Goal: Transaction & Acquisition: Purchase product/service

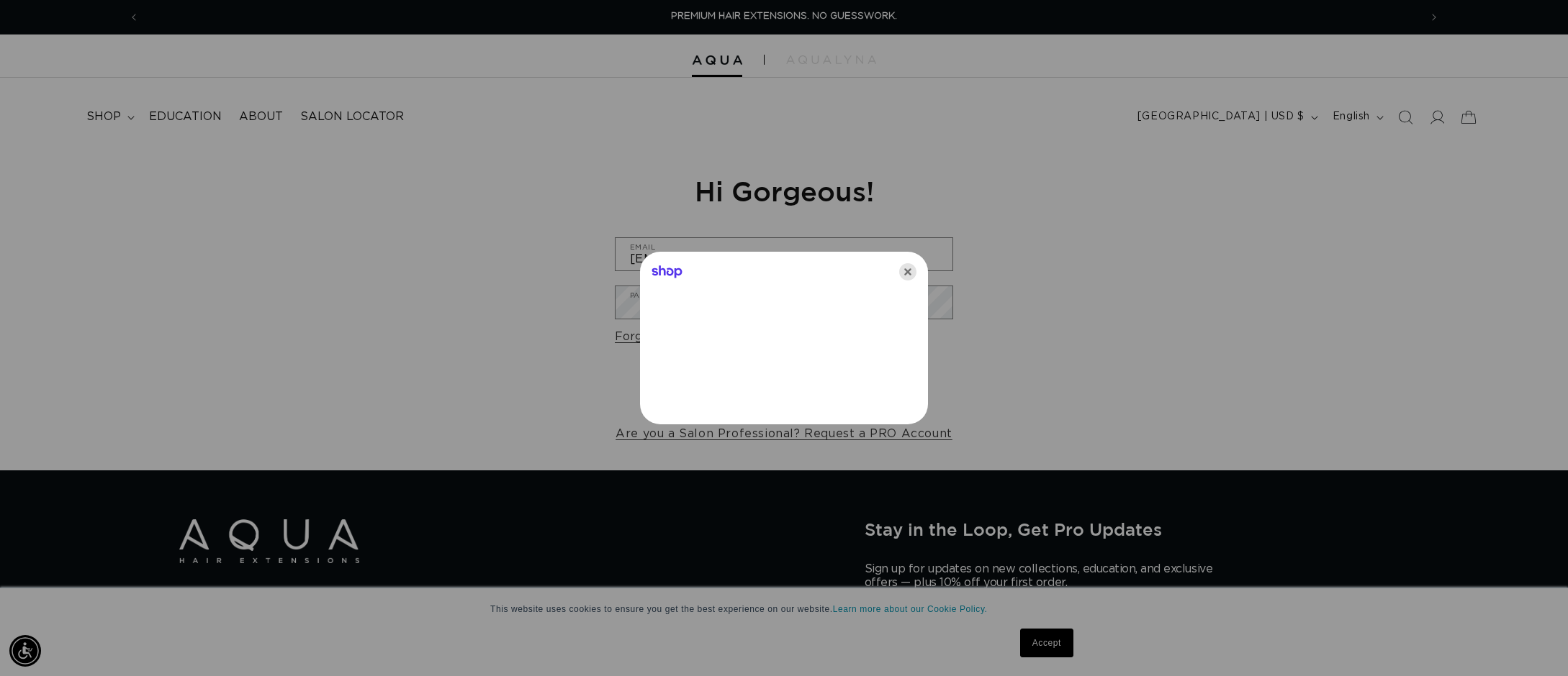
click at [907, 266] on icon "Close" at bounding box center [907, 272] width 18 height 18
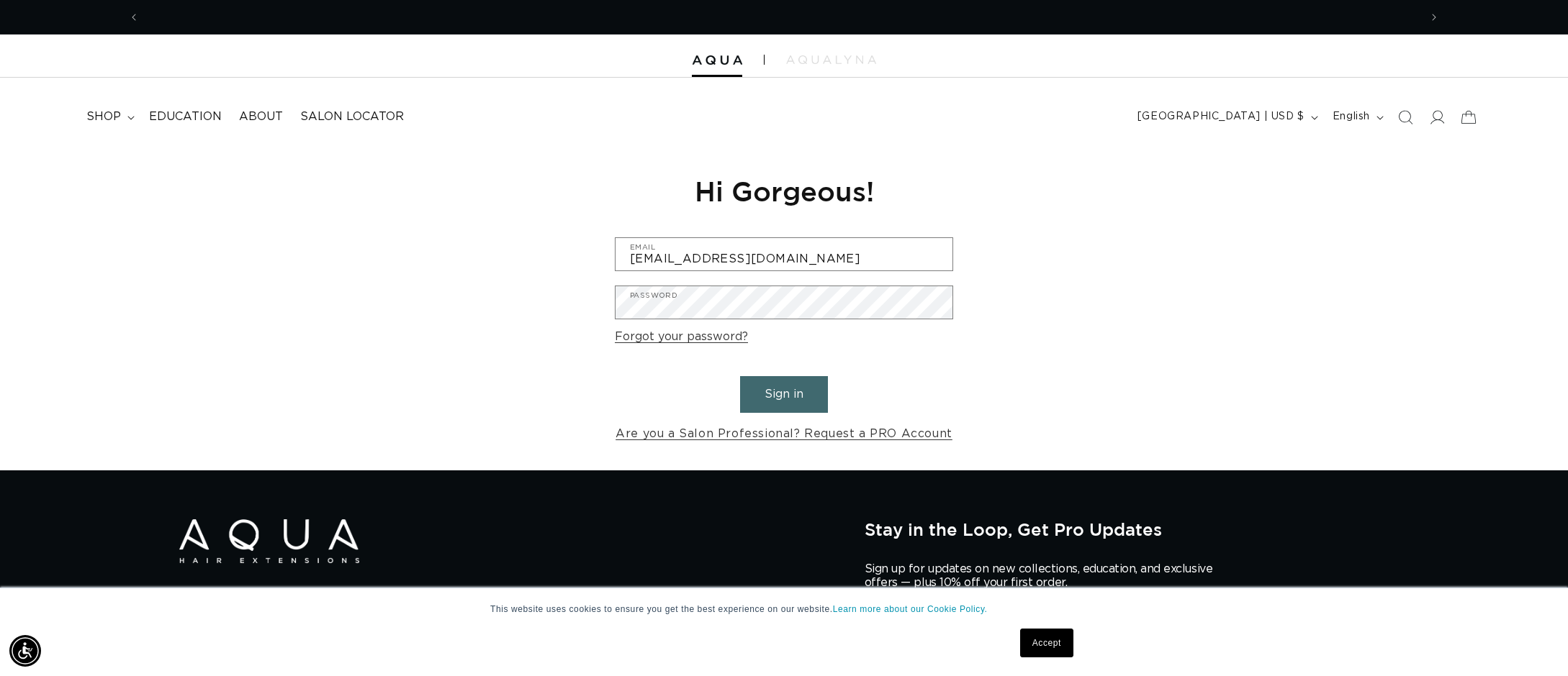
scroll to position [0, 1280]
click at [785, 390] on button "Sign in" at bounding box center [784, 395] width 88 height 37
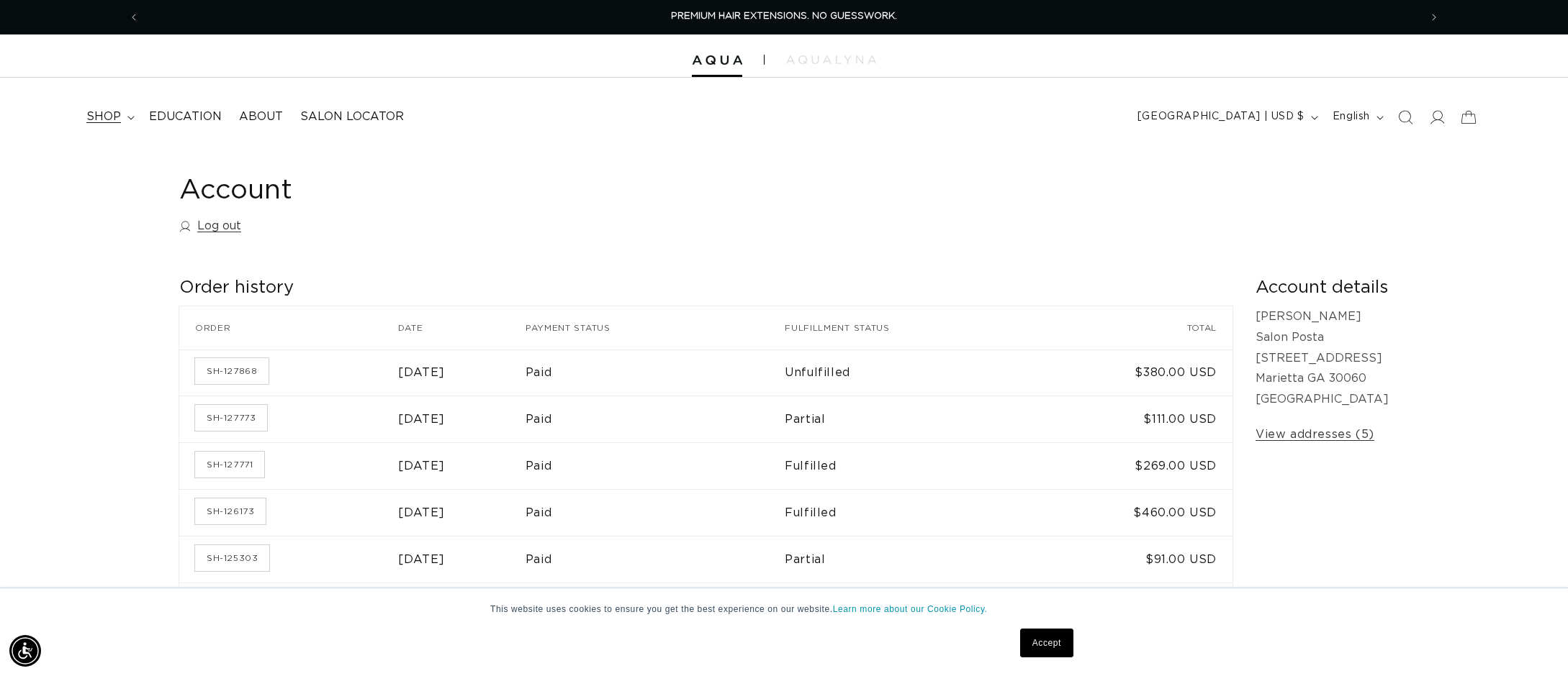
click at [117, 116] on span "shop" at bounding box center [103, 117] width 34 height 15
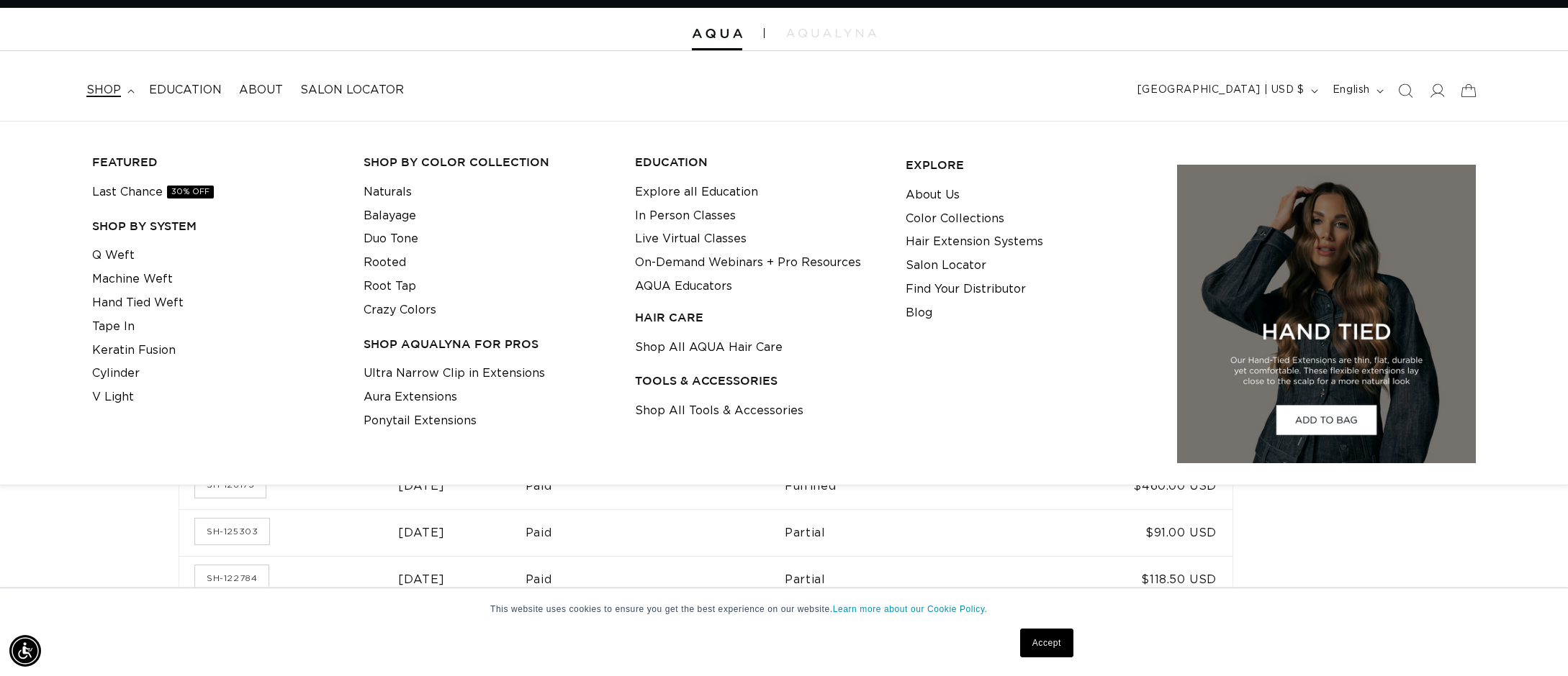
scroll to position [0, 1280]
click at [778, 412] on link "Shop All Tools & Accessories" at bounding box center [719, 412] width 169 height 24
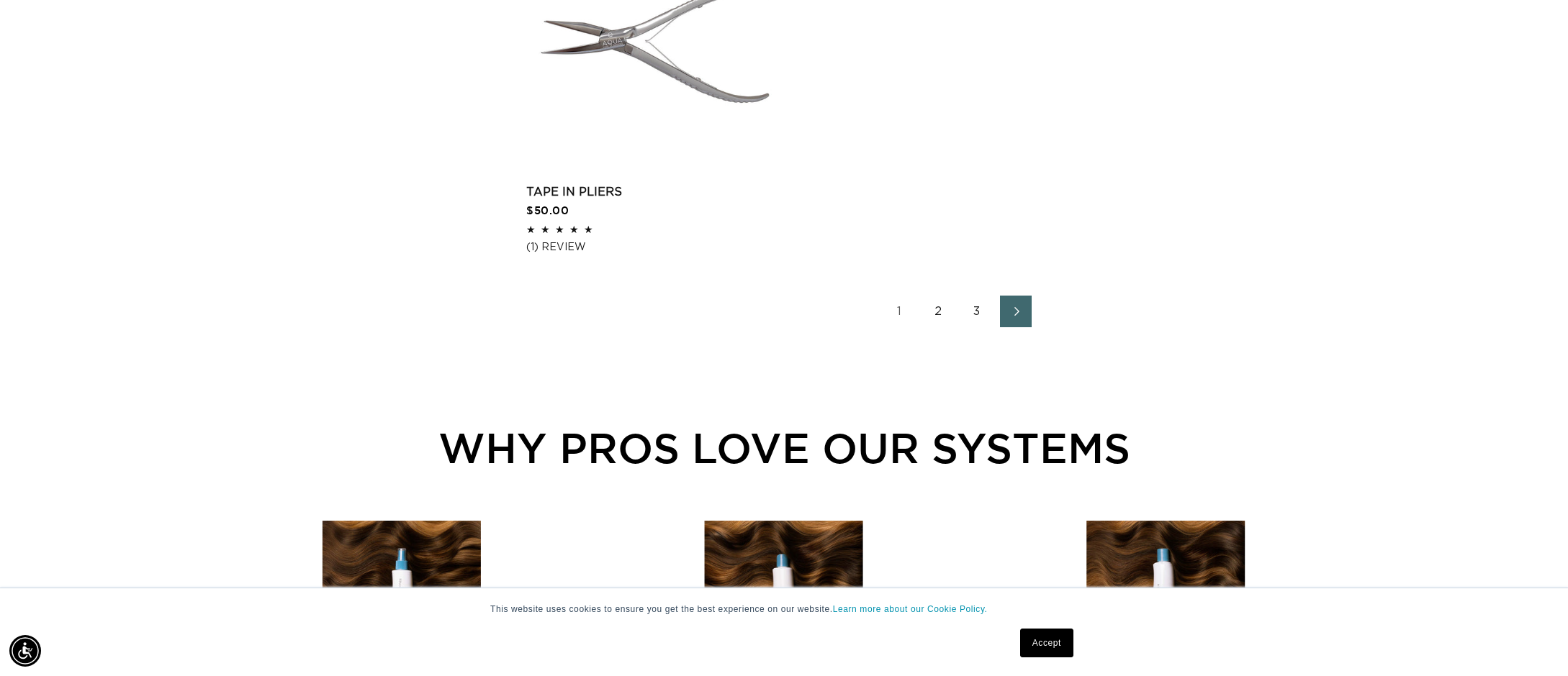
scroll to position [2494, 0]
click at [941, 314] on link "2" at bounding box center [938, 310] width 32 height 32
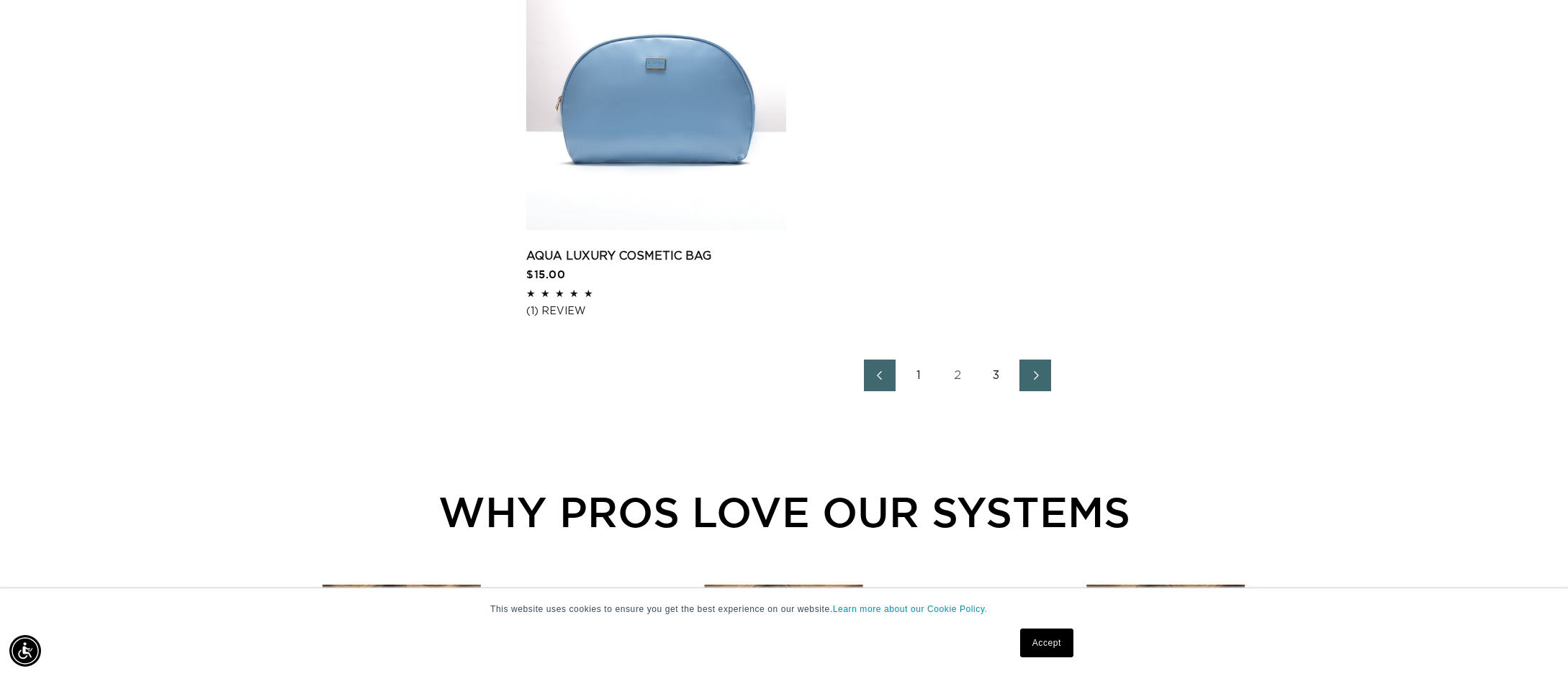
scroll to position [0, 2560]
click at [1001, 377] on link "3" at bounding box center [996, 376] width 32 height 32
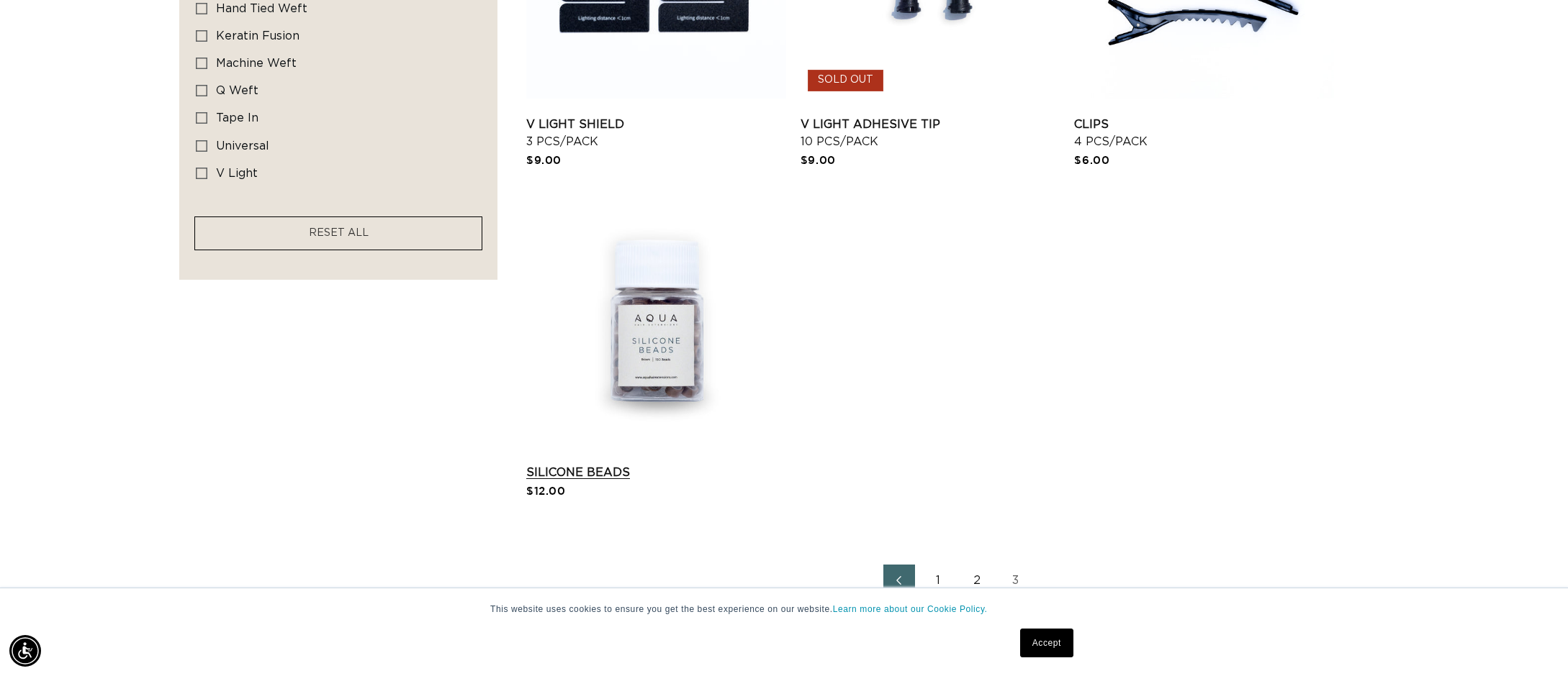
scroll to position [1083, 0]
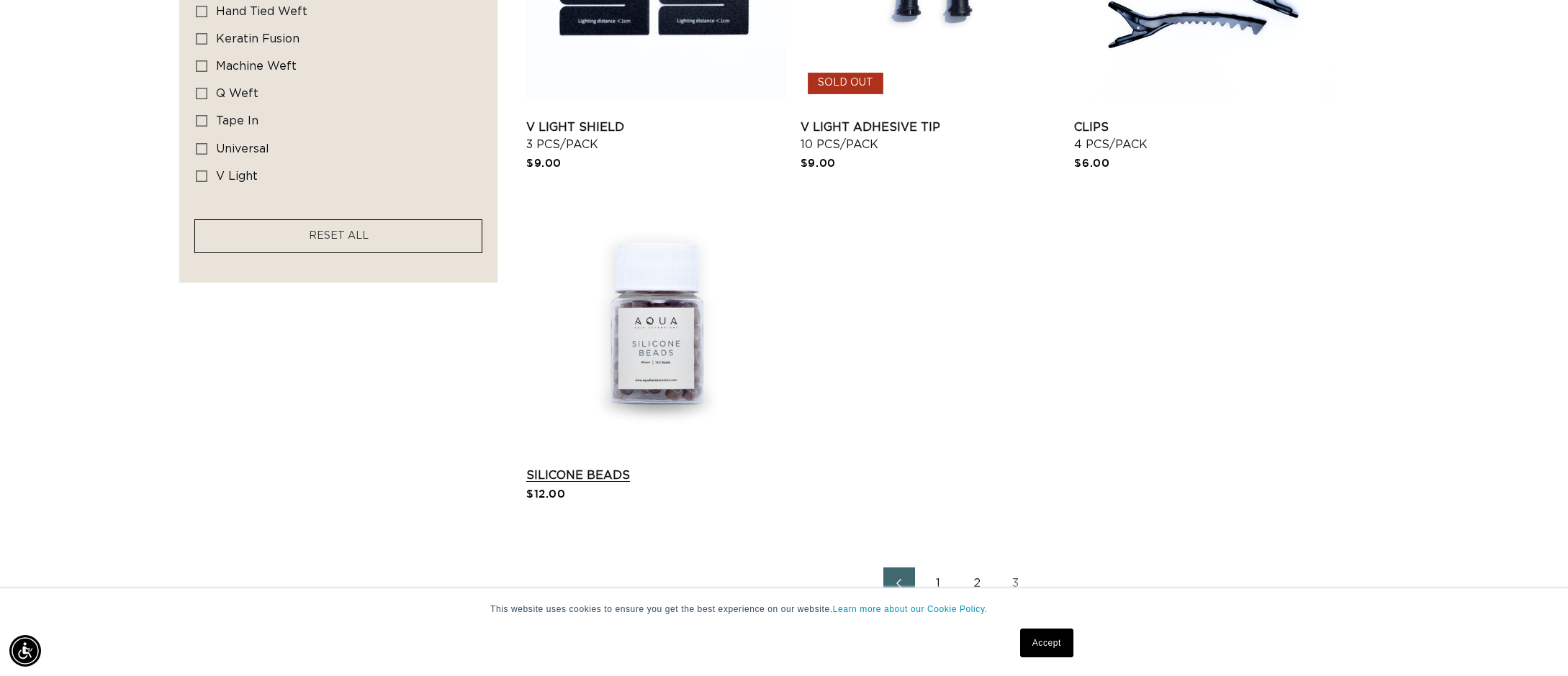
click at [654, 467] on link "Silicone Beads" at bounding box center [656, 476] width 260 height 18
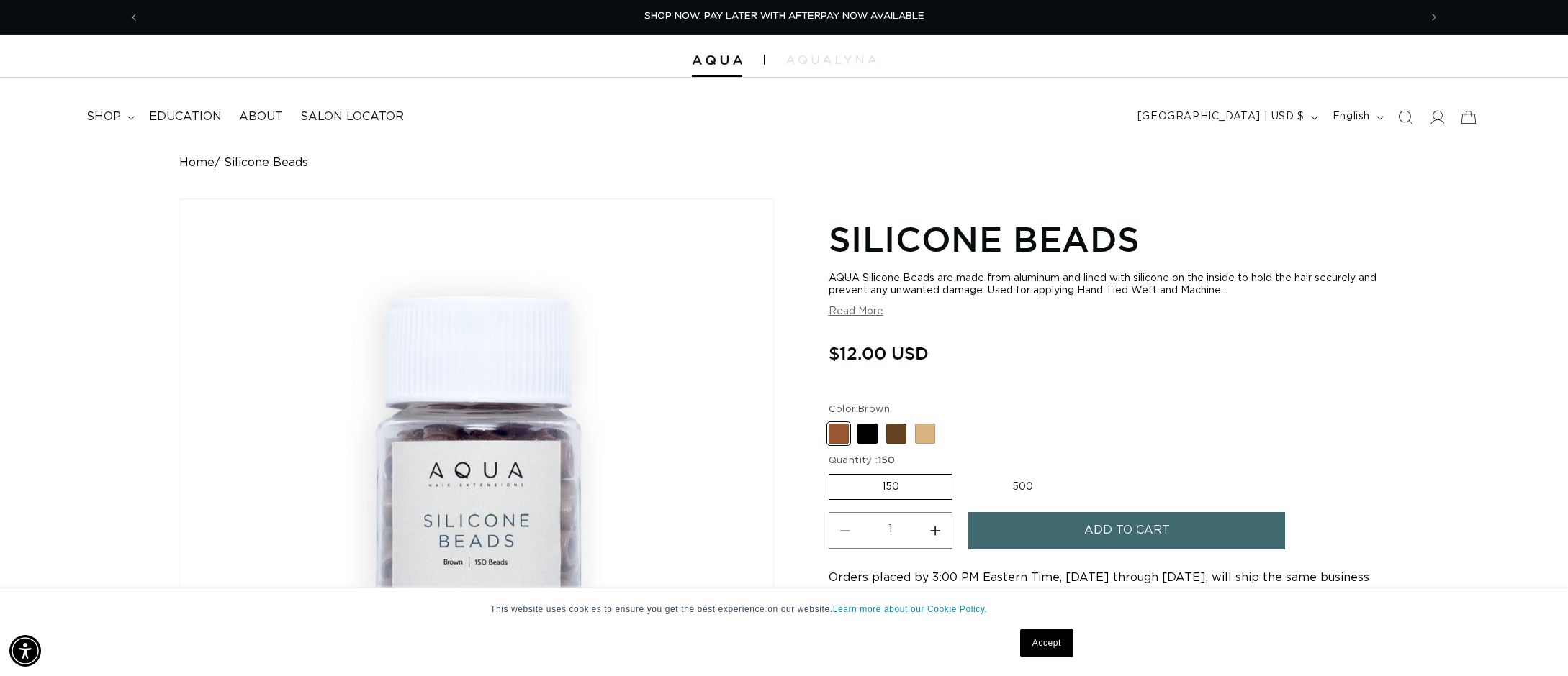
scroll to position [0, 2560]
click at [839, 437] on span at bounding box center [839, 434] width 20 height 20
click at [833, 422] on input "Brown Variant sold out or unavailable" at bounding box center [832, 421] width 1 height 1
click at [860, 435] on span at bounding box center [868, 434] width 20 height 20
click at [833, 422] on input "Black Variant sold out or unavailable" at bounding box center [832, 421] width 1 height 1
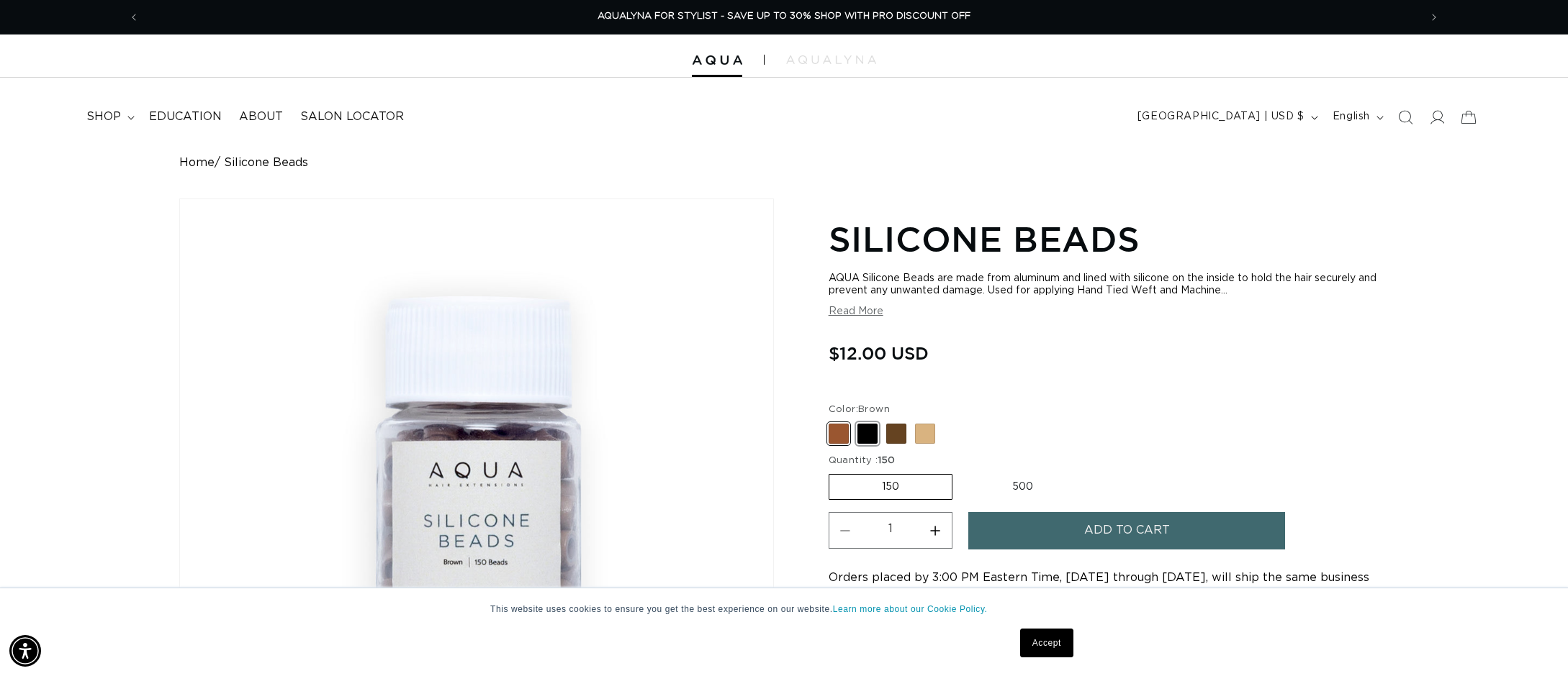
radio input "true"
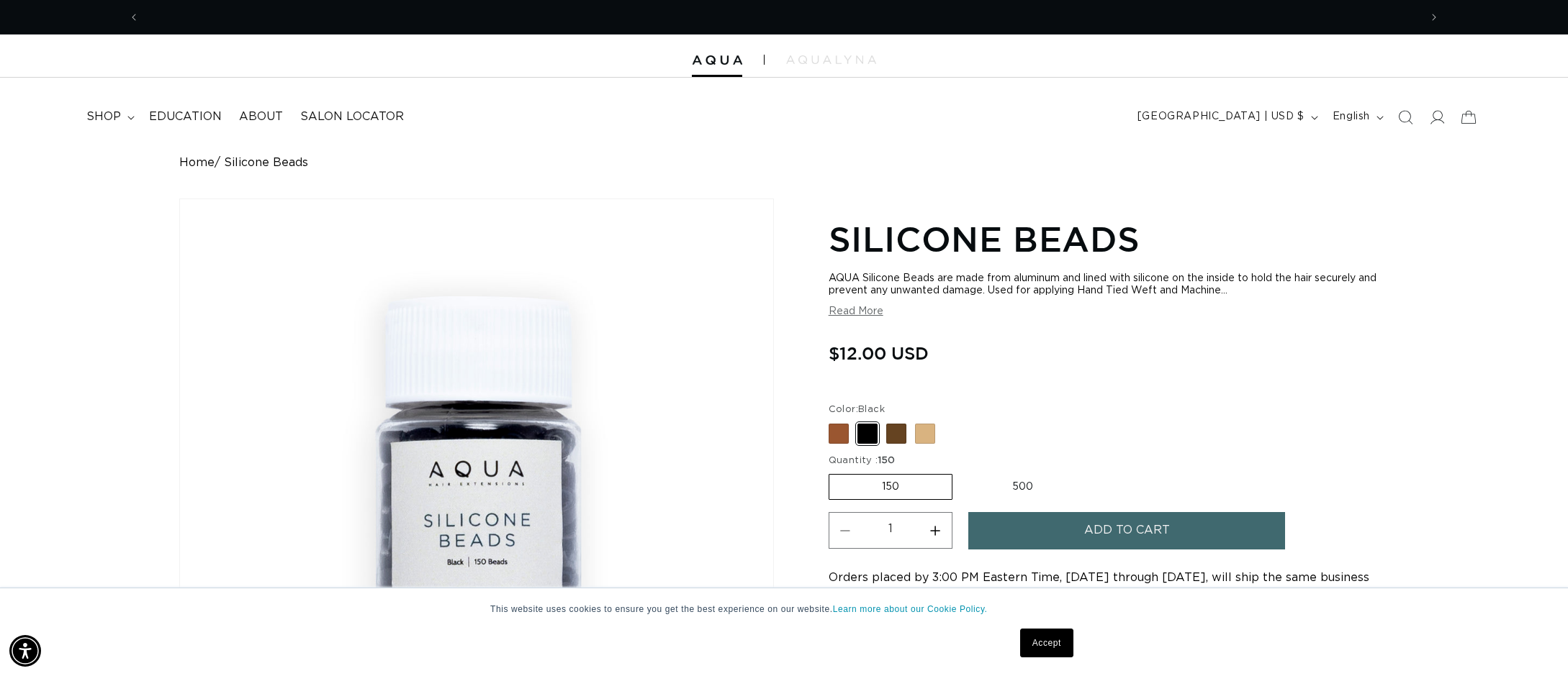
click at [894, 431] on span at bounding box center [896, 434] width 20 height 20
click at [833, 422] on input "Dark Brown Variant sold out or unavailable" at bounding box center [832, 421] width 1 height 1
radio input "true"
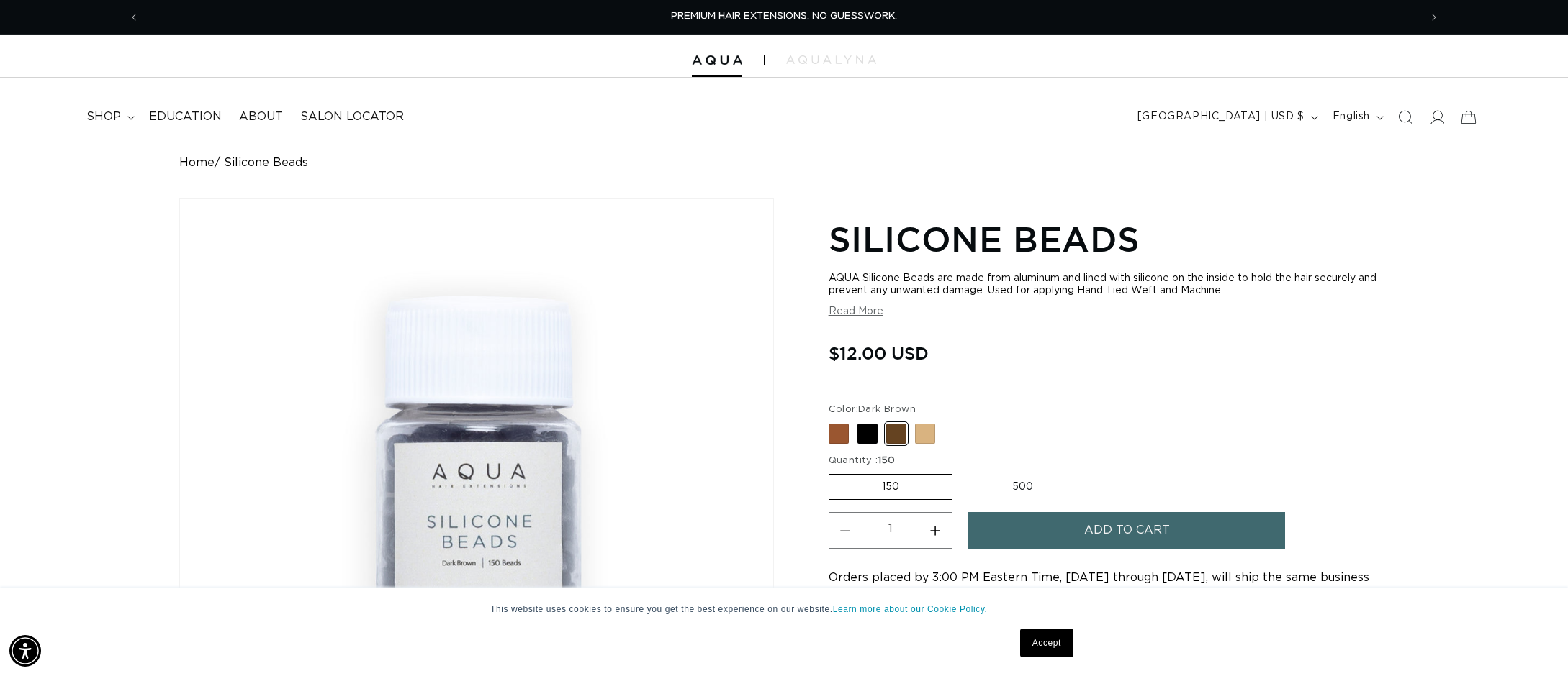
click at [919, 431] on span at bounding box center [925, 434] width 20 height 20
click at [833, 422] on input "Blonde Variant sold out or unavailable" at bounding box center [832, 421] width 1 height 1
radio input "true"
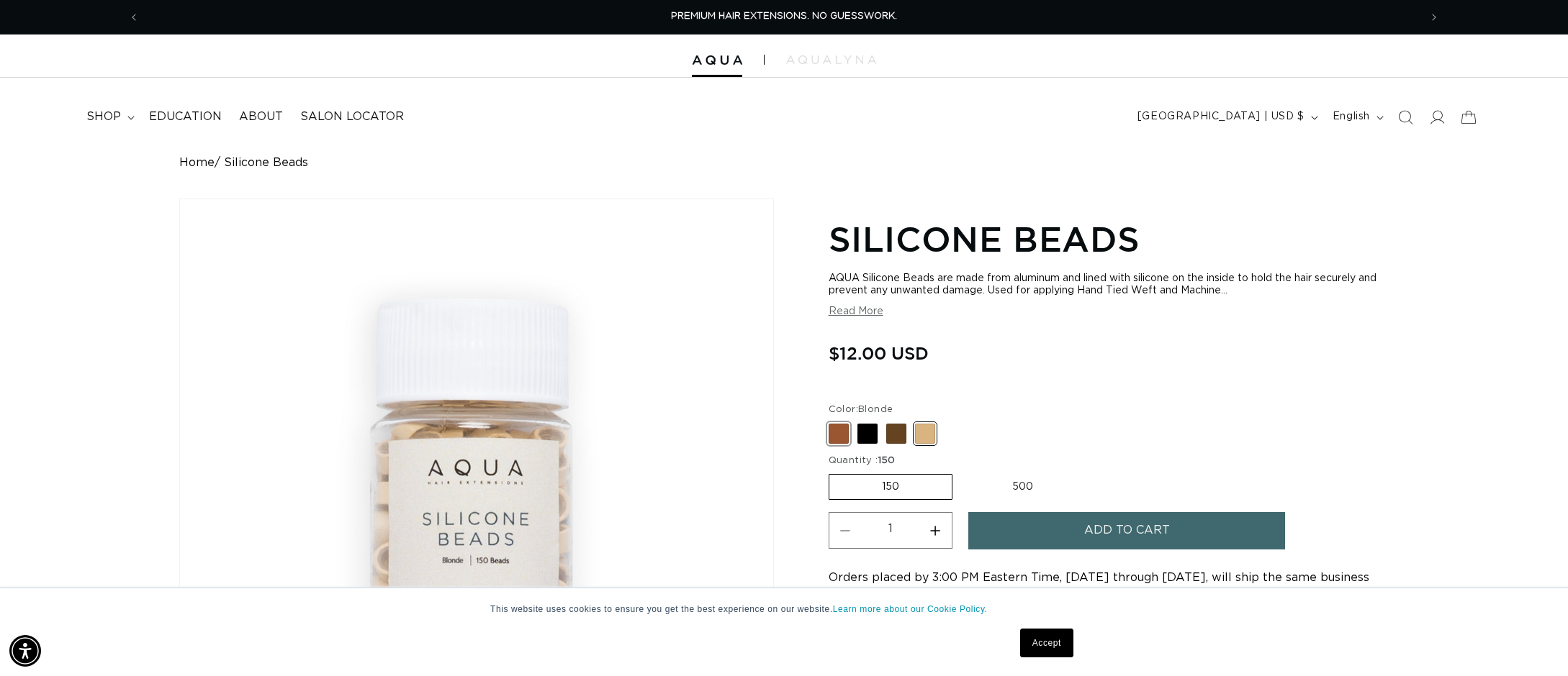
click at [847, 439] on span at bounding box center [839, 434] width 20 height 20
click at [833, 422] on input "Brown Variant sold out or unavailable" at bounding box center [832, 421] width 1 height 1
radio input "true"
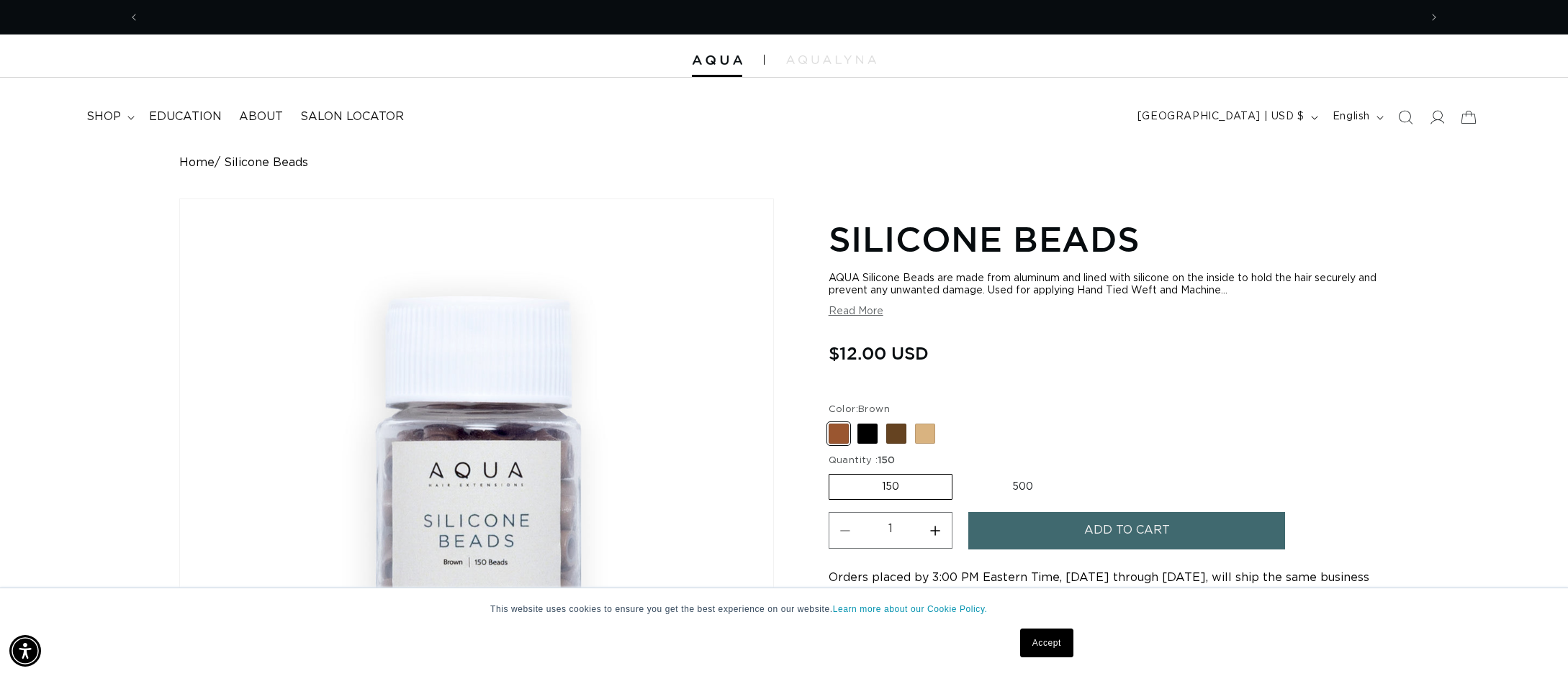
scroll to position [0, 2560]
click at [931, 531] on button "Increase quantity for Silicone Beads" at bounding box center [935, 530] width 32 height 37
type input "2"
click at [1123, 531] on span "Add to cart" at bounding box center [1127, 530] width 85 height 37
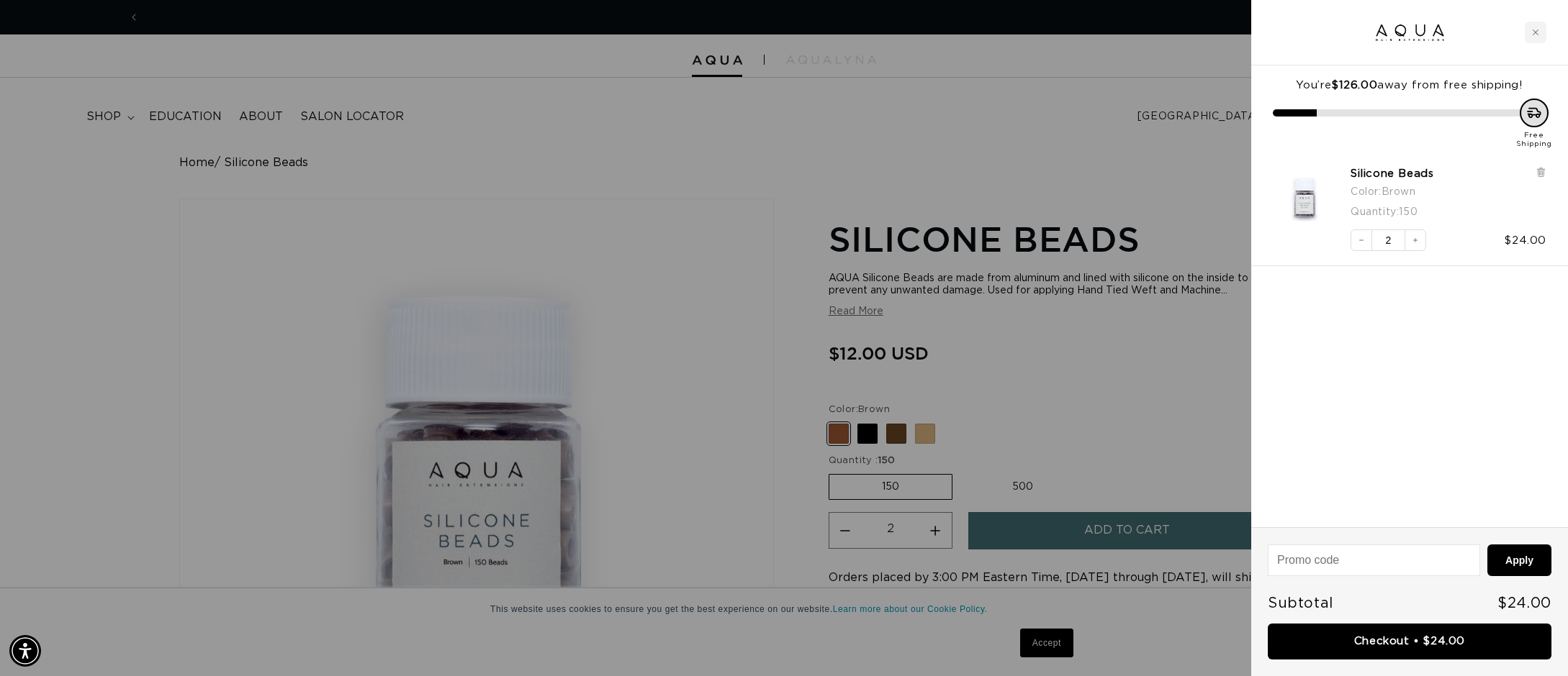
scroll to position [0, 1280]
click at [894, 431] on div at bounding box center [784, 338] width 1568 height 676
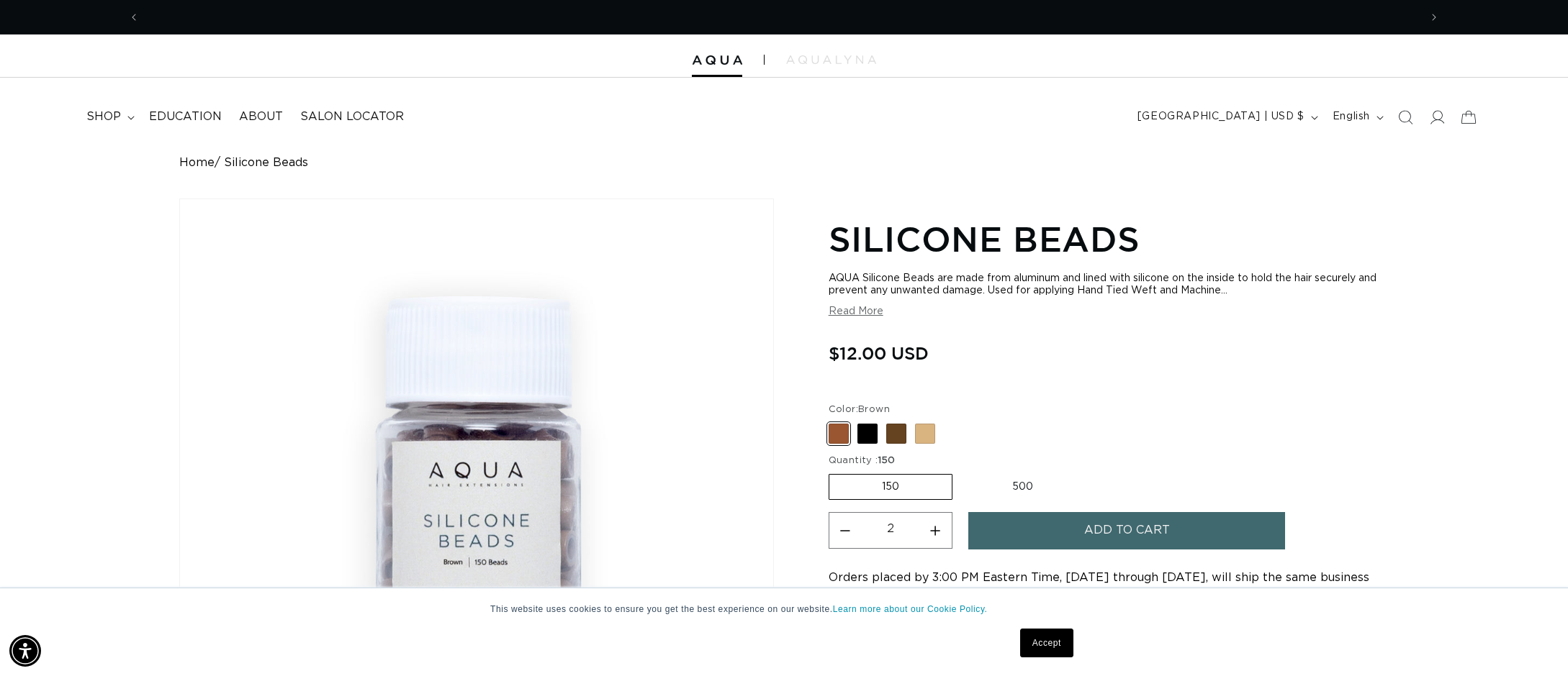
scroll to position [0, 2560]
click at [891, 429] on span at bounding box center [896, 434] width 20 height 20
click at [833, 422] on input "Dark Brown Variant sold out or unavailable" at bounding box center [832, 421] width 1 height 1
radio input "true"
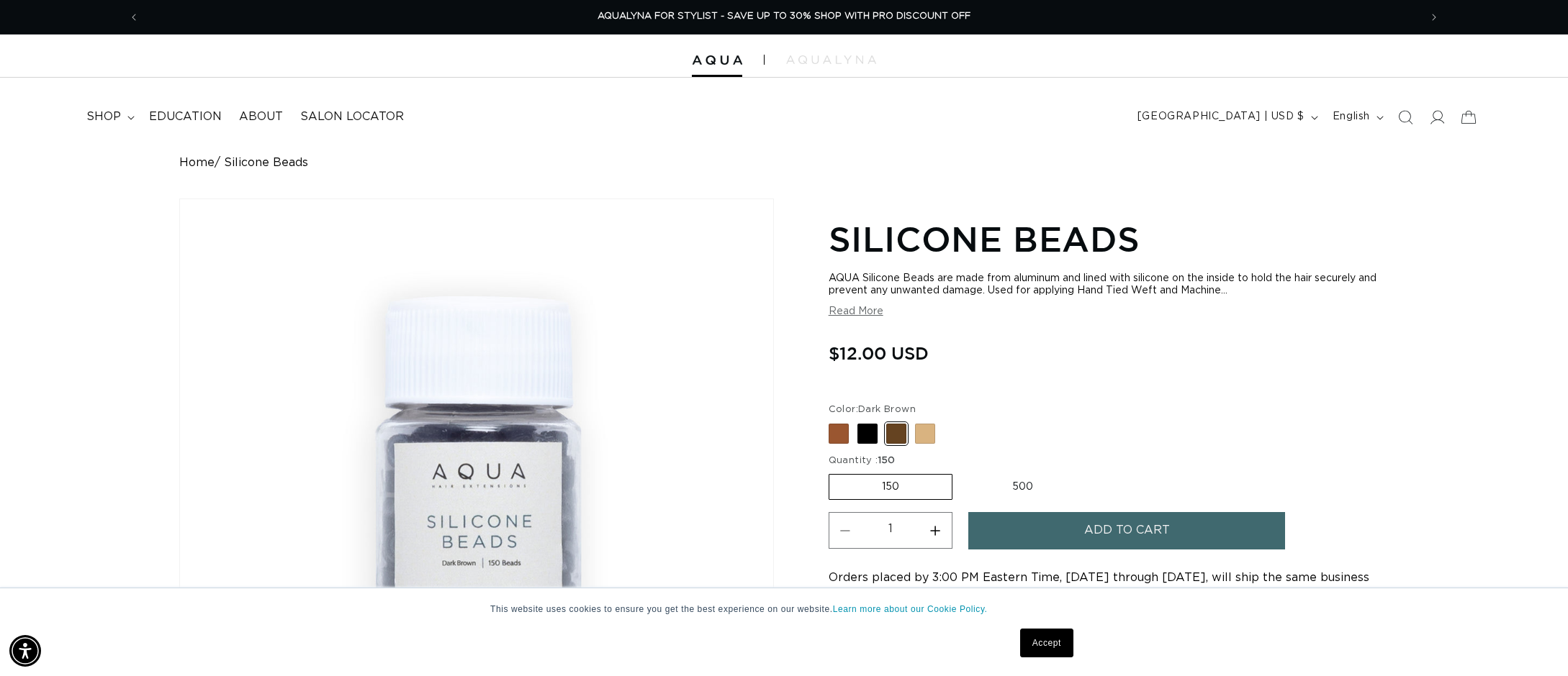
click at [934, 531] on button "Increase quantity for Silicone Beads" at bounding box center [935, 530] width 32 height 37
type input "4"
click at [1008, 532] on button "Add to cart" at bounding box center [1126, 530] width 316 height 37
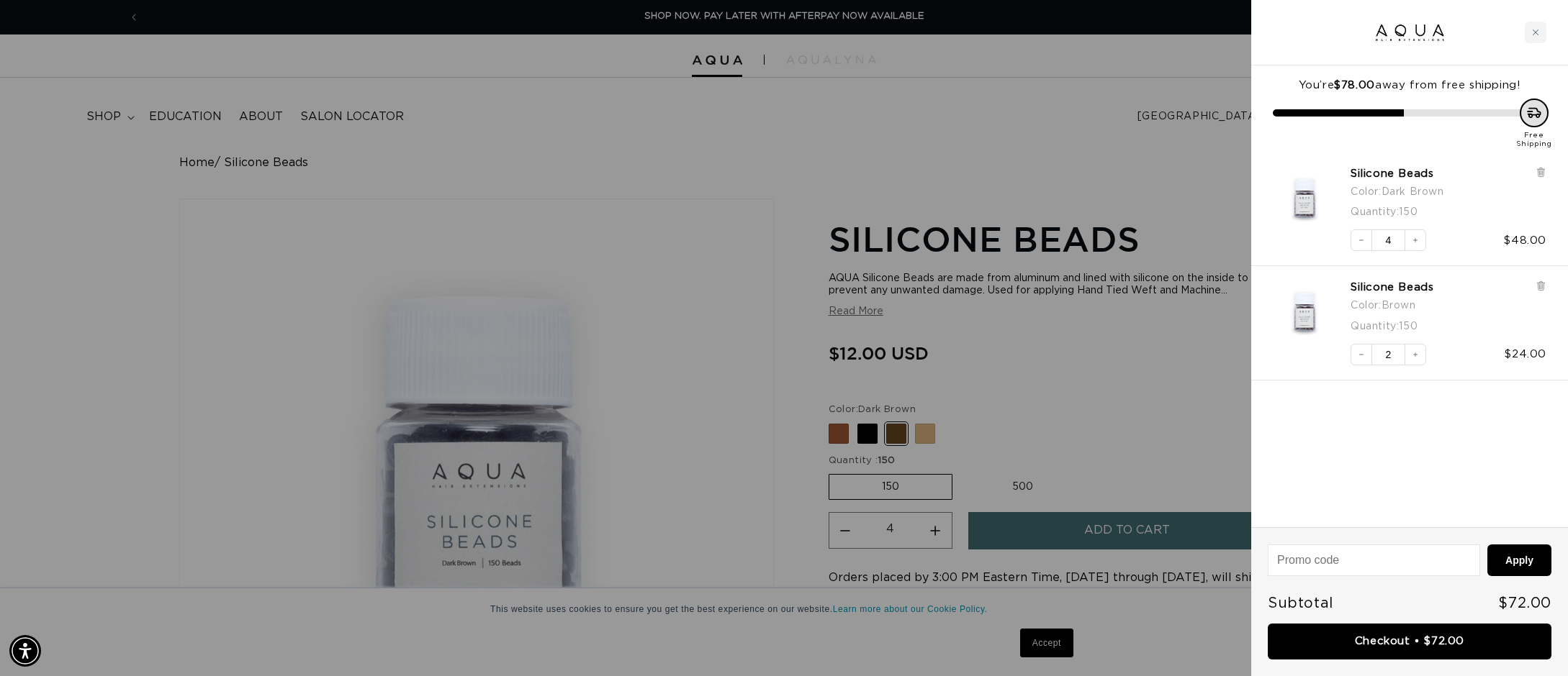
scroll to position [0, 2560]
click at [1061, 316] on div at bounding box center [784, 338] width 1568 height 676
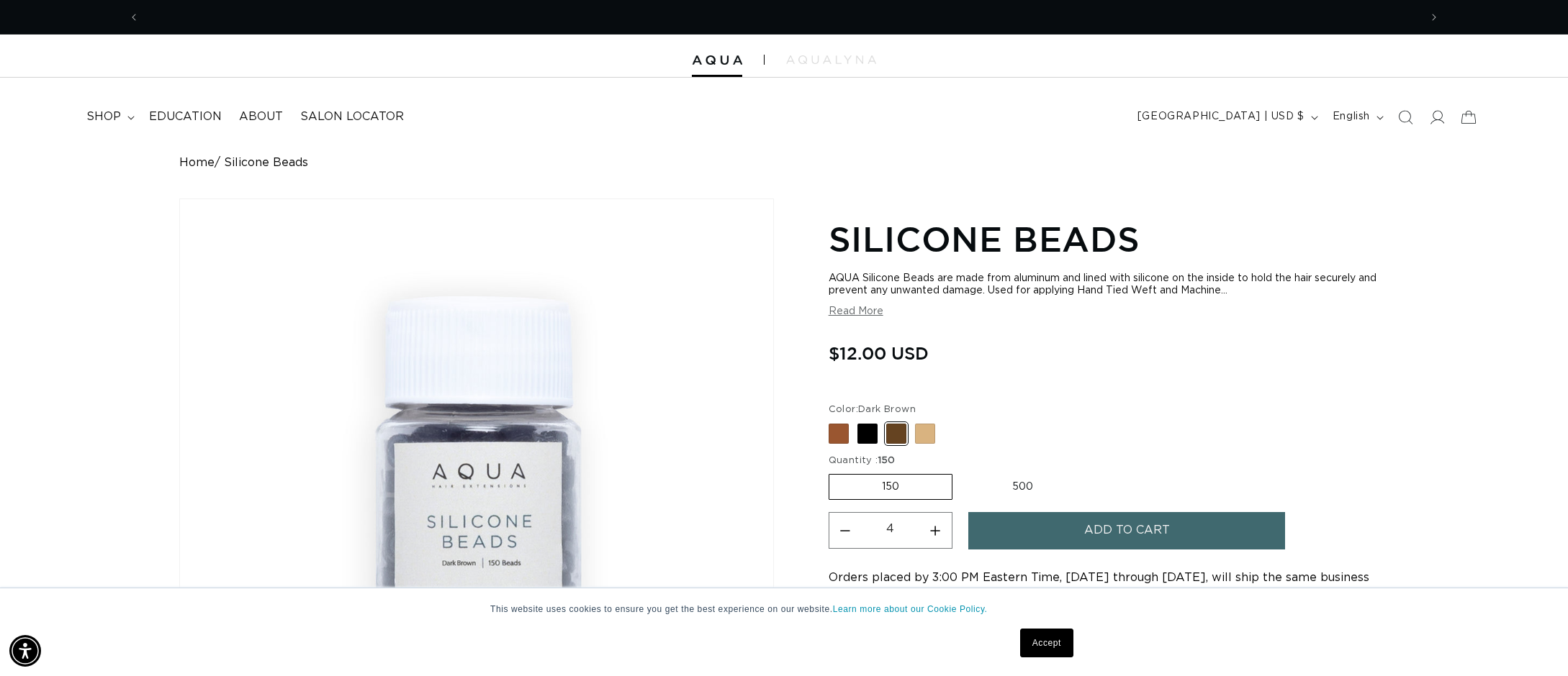
scroll to position [0, 0]
click at [841, 424] on span at bounding box center [839, 434] width 20 height 20
click at [833, 422] on input "Brown Variant sold out or unavailable" at bounding box center [832, 421] width 1 height 1
radio input "true"
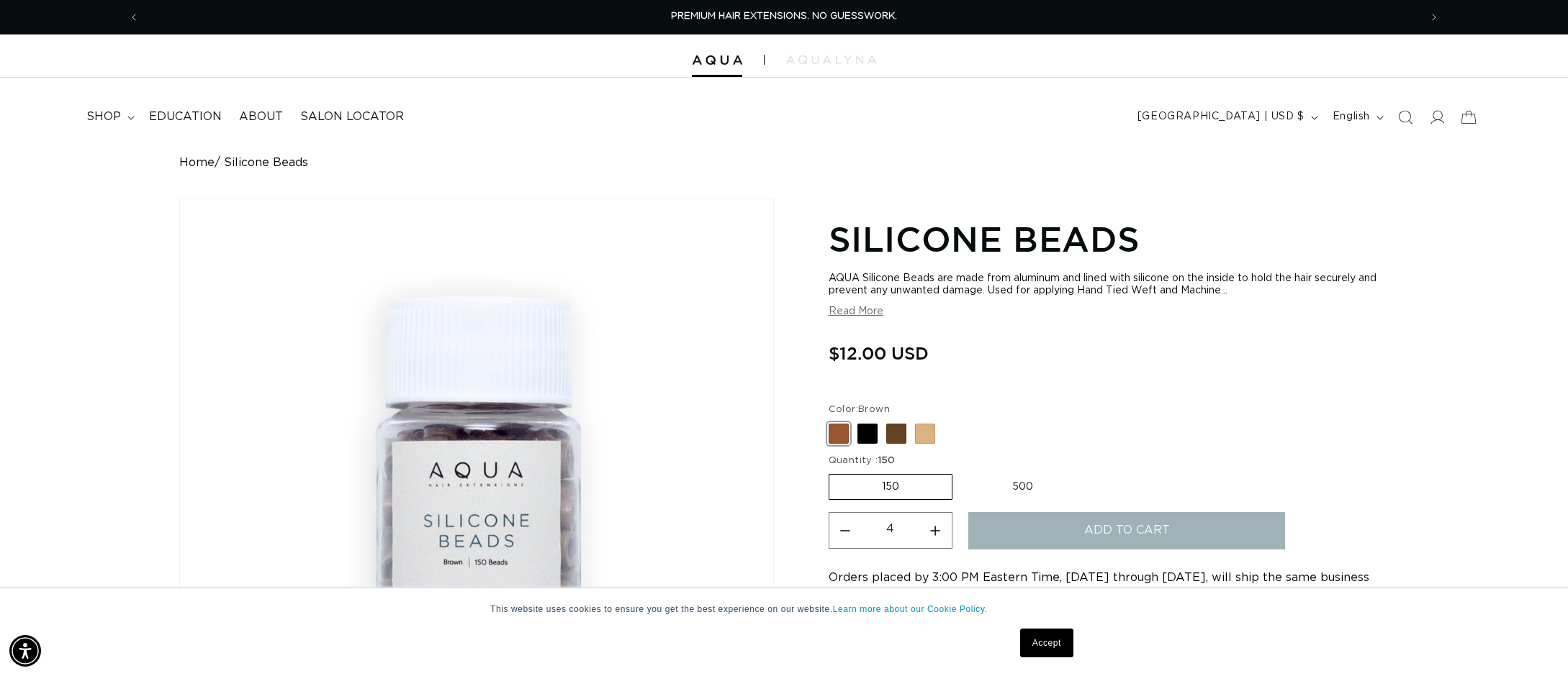
type input "1"
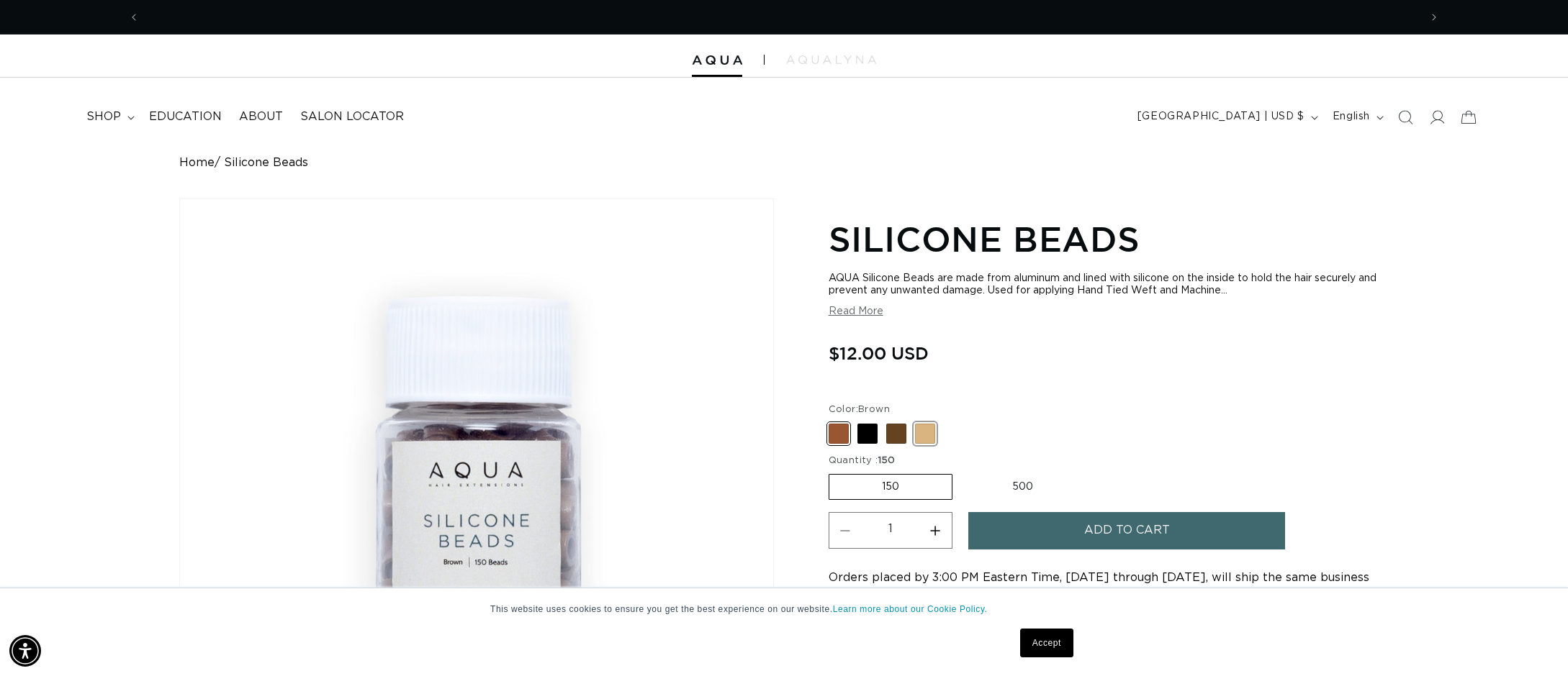
scroll to position [0, 2560]
click at [918, 435] on span at bounding box center [925, 434] width 20 height 20
click at [833, 422] on input "Blonde Variant sold out or unavailable" at bounding box center [832, 421] width 1 height 1
radio input "true"
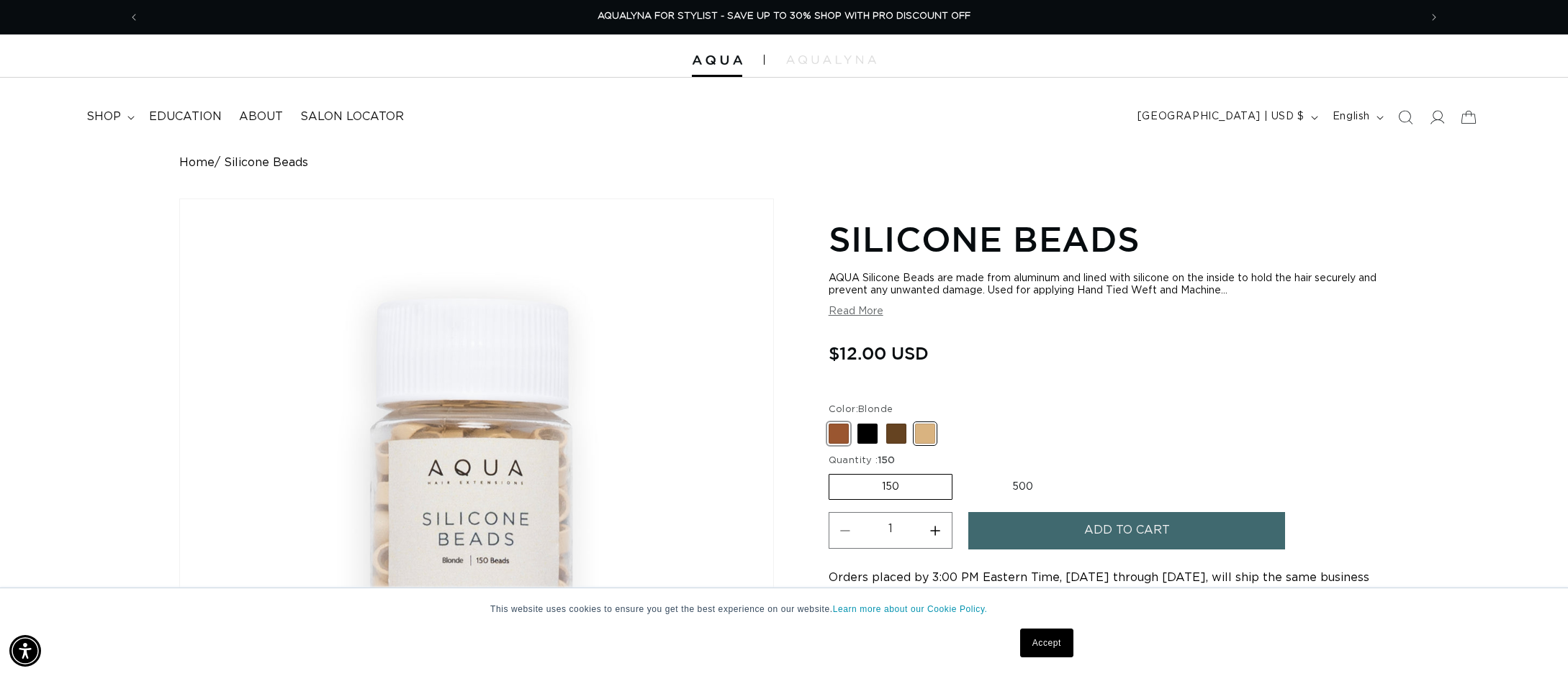
click at [841, 435] on span at bounding box center [839, 434] width 20 height 20
click at [833, 422] on input "Brown Variant sold out or unavailable" at bounding box center [832, 421] width 1 height 1
radio input "true"
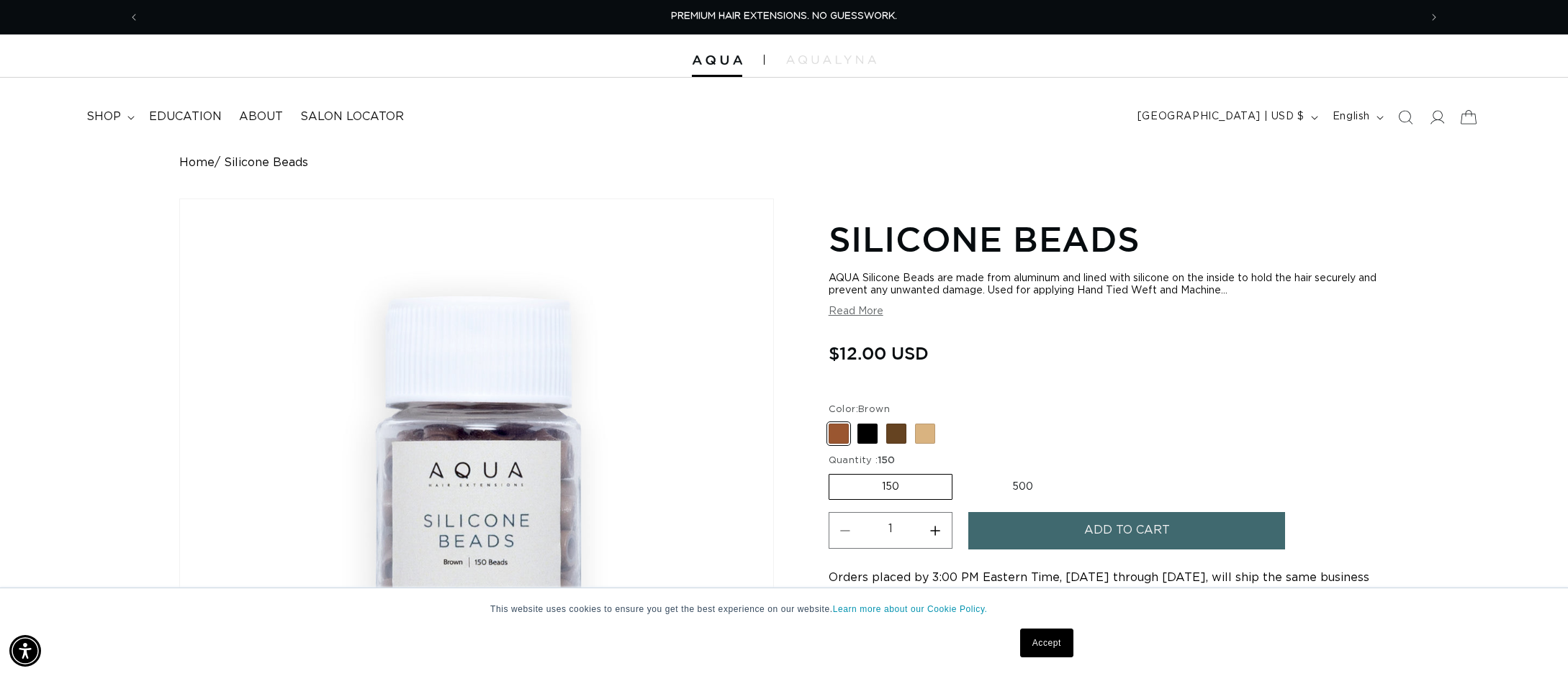
click at [1471, 117] on icon at bounding box center [1468, 117] width 33 height 33
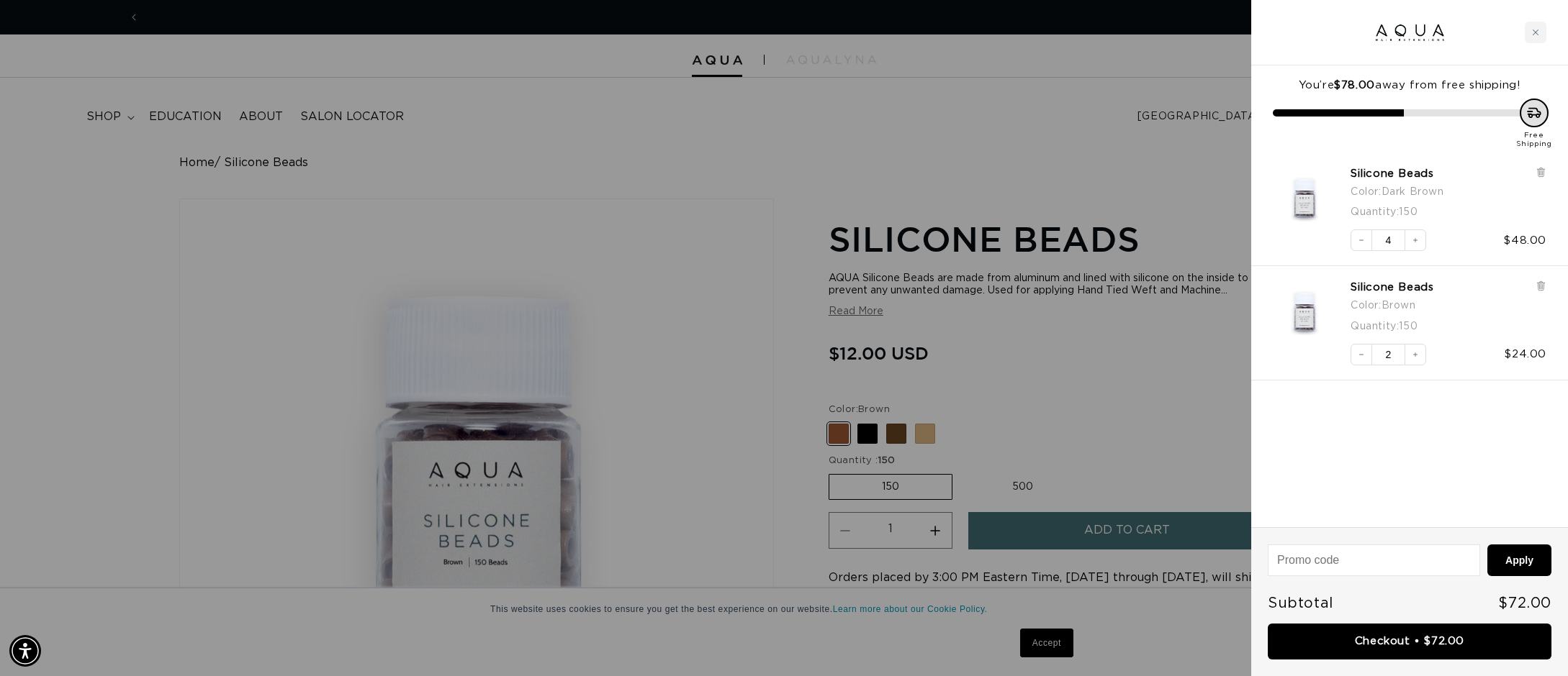
scroll to position [0, 2560]
click at [1413, 357] on icon "Increase quantity" at bounding box center [1415, 354] width 8 height 8
click at [816, 324] on div at bounding box center [784, 338] width 1568 height 676
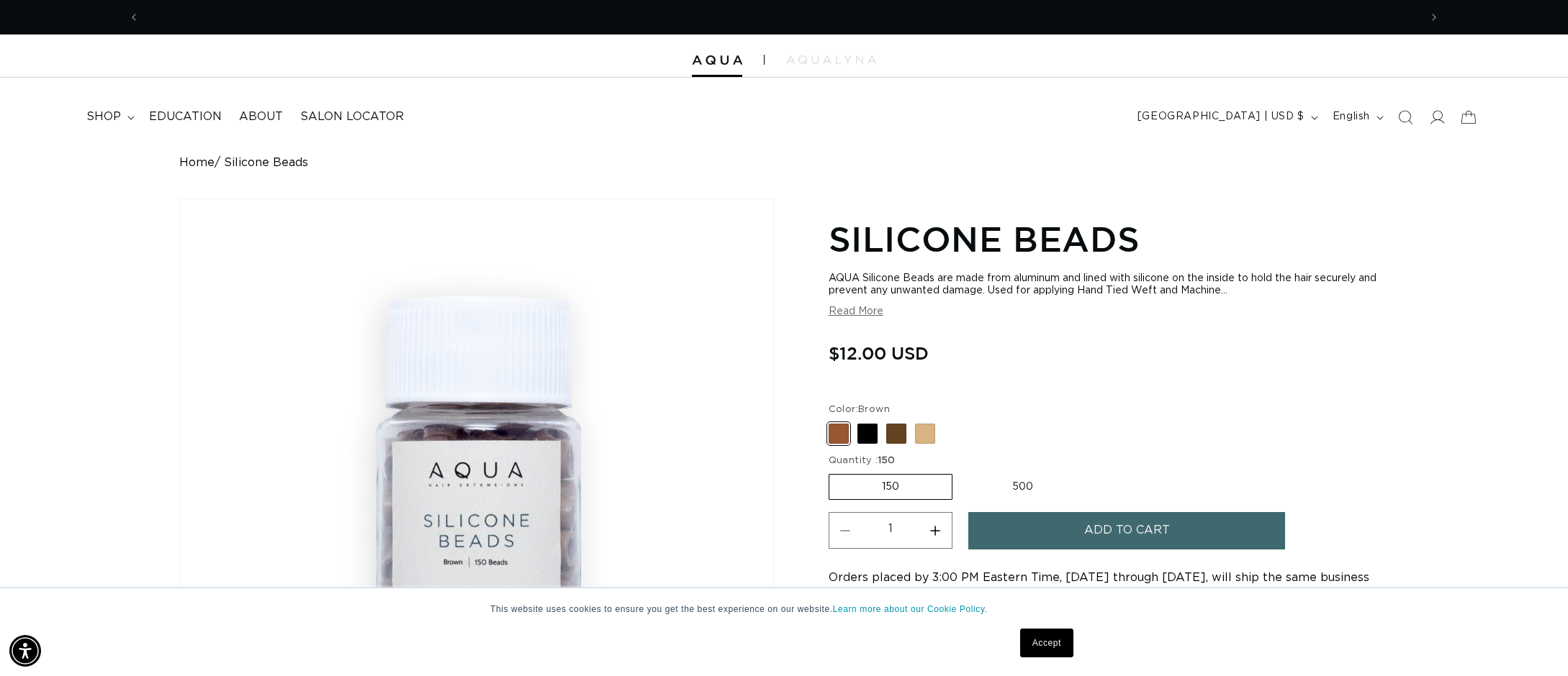
scroll to position [0, 0]
click at [1467, 122] on icon at bounding box center [1468, 117] width 33 height 33
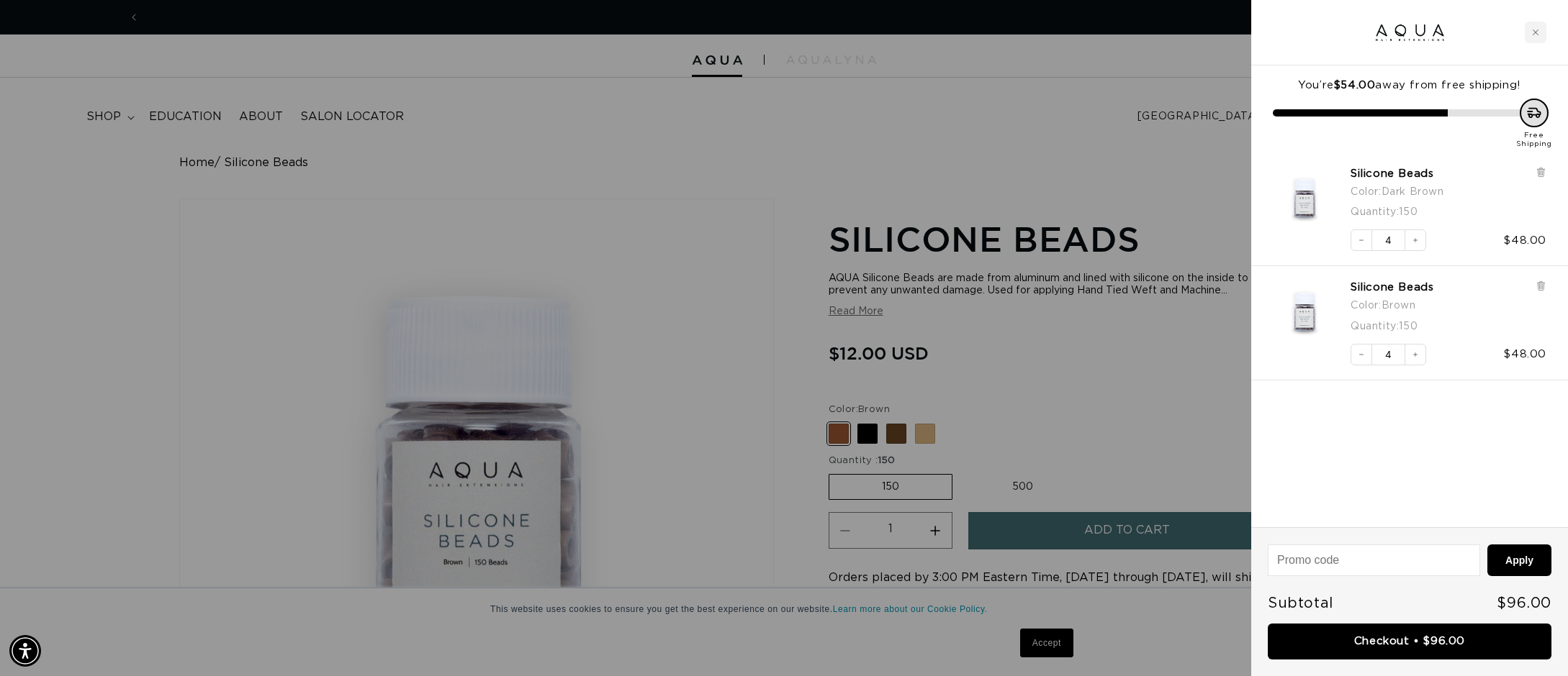
scroll to position [0, 1280]
click at [1133, 169] on div at bounding box center [784, 338] width 1568 height 676
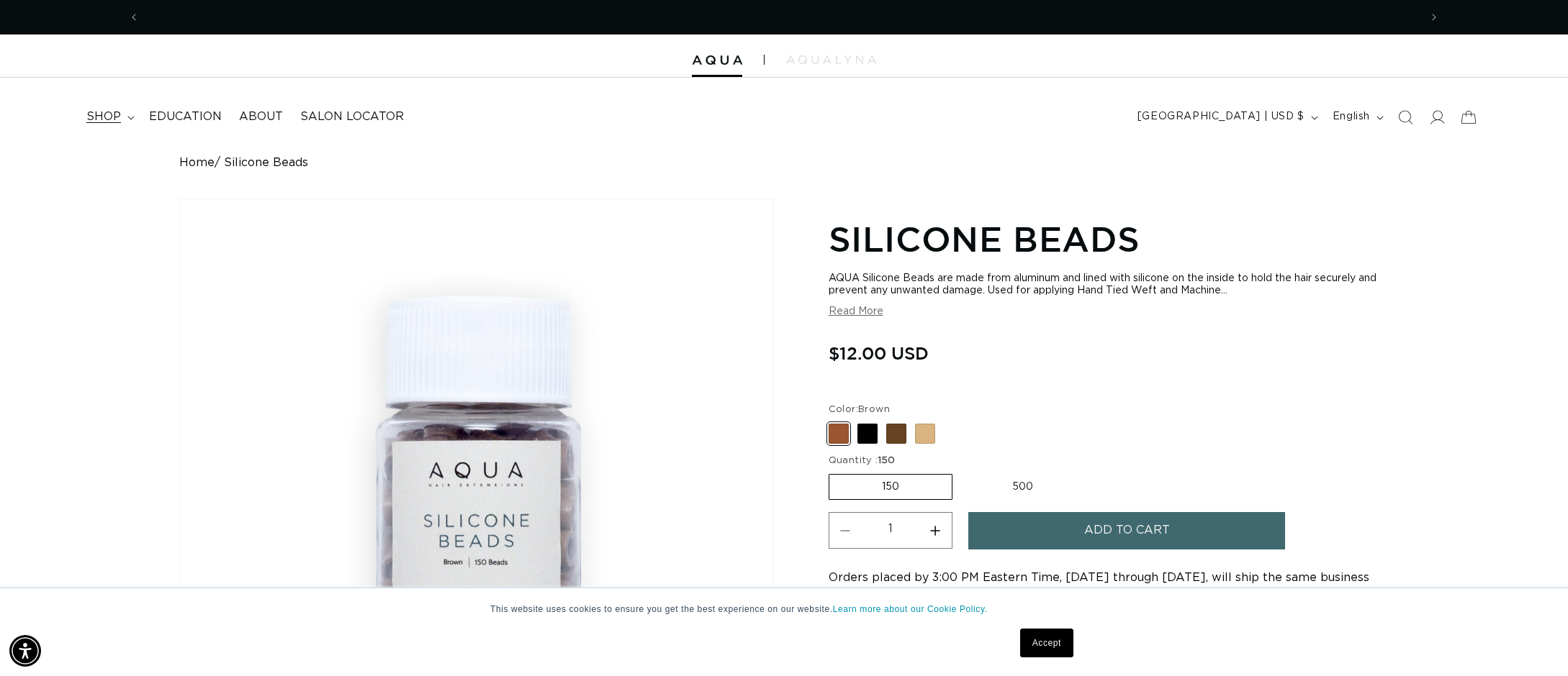
scroll to position [0, 2560]
click at [123, 114] on summary "shop" at bounding box center [109, 117] width 63 height 32
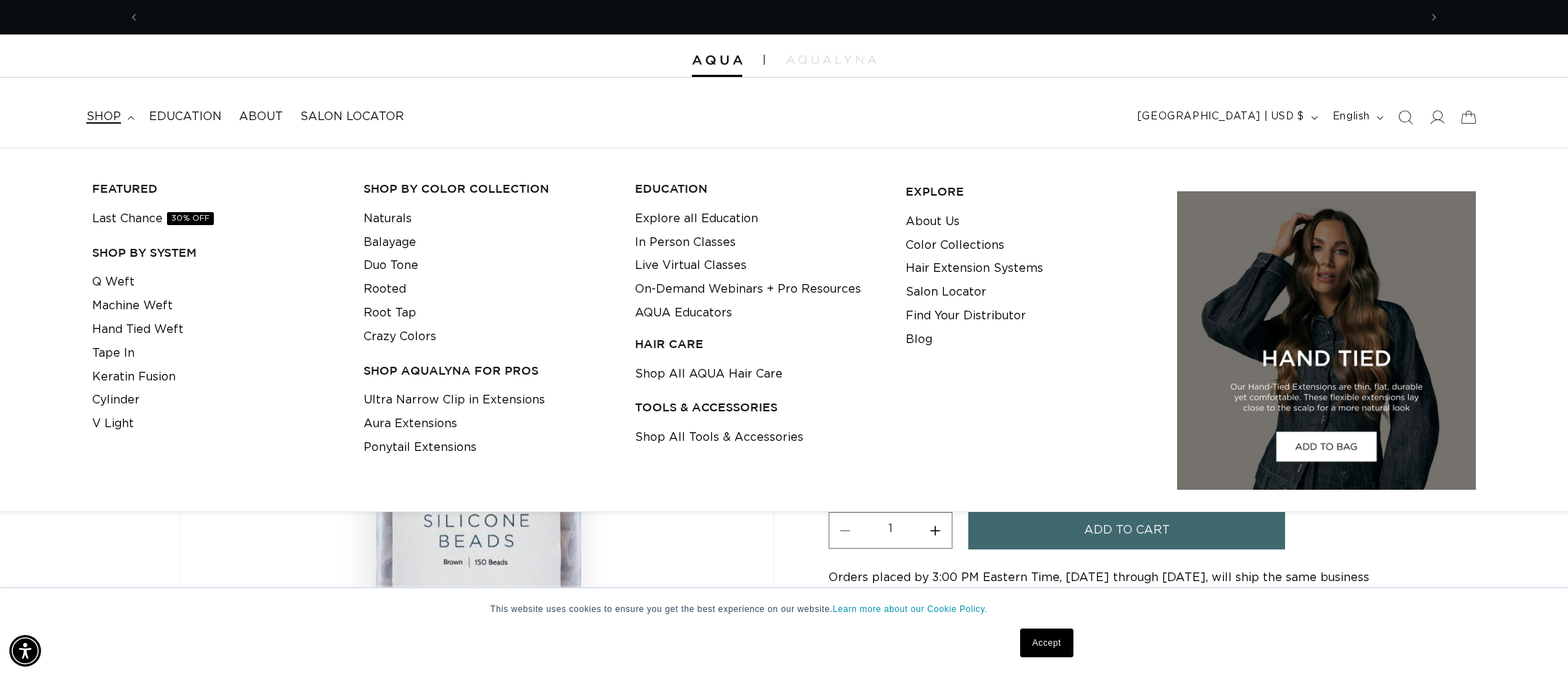
scroll to position [0, 0]
click at [700, 434] on link "Shop All Tools & Accessories" at bounding box center [719, 438] width 169 height 24
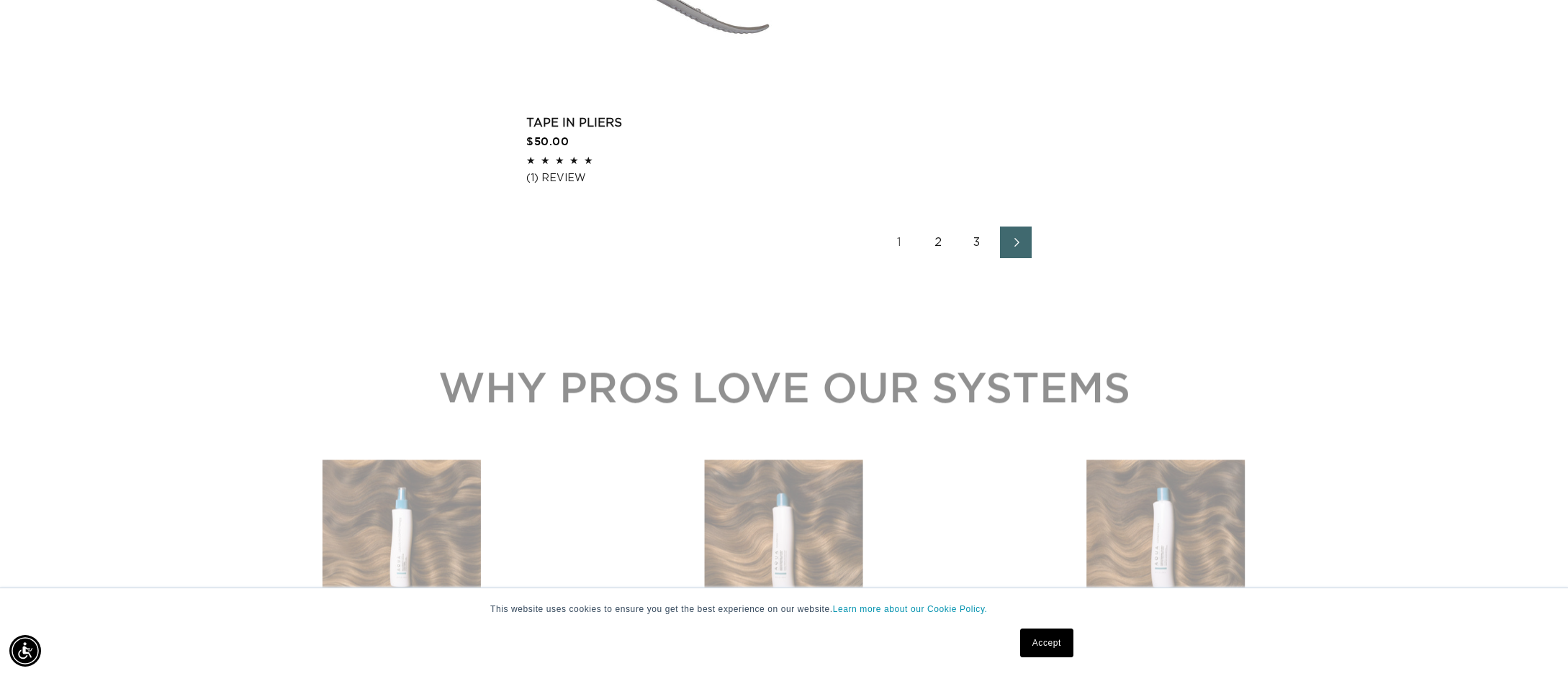
scroll to position [2570, 0]
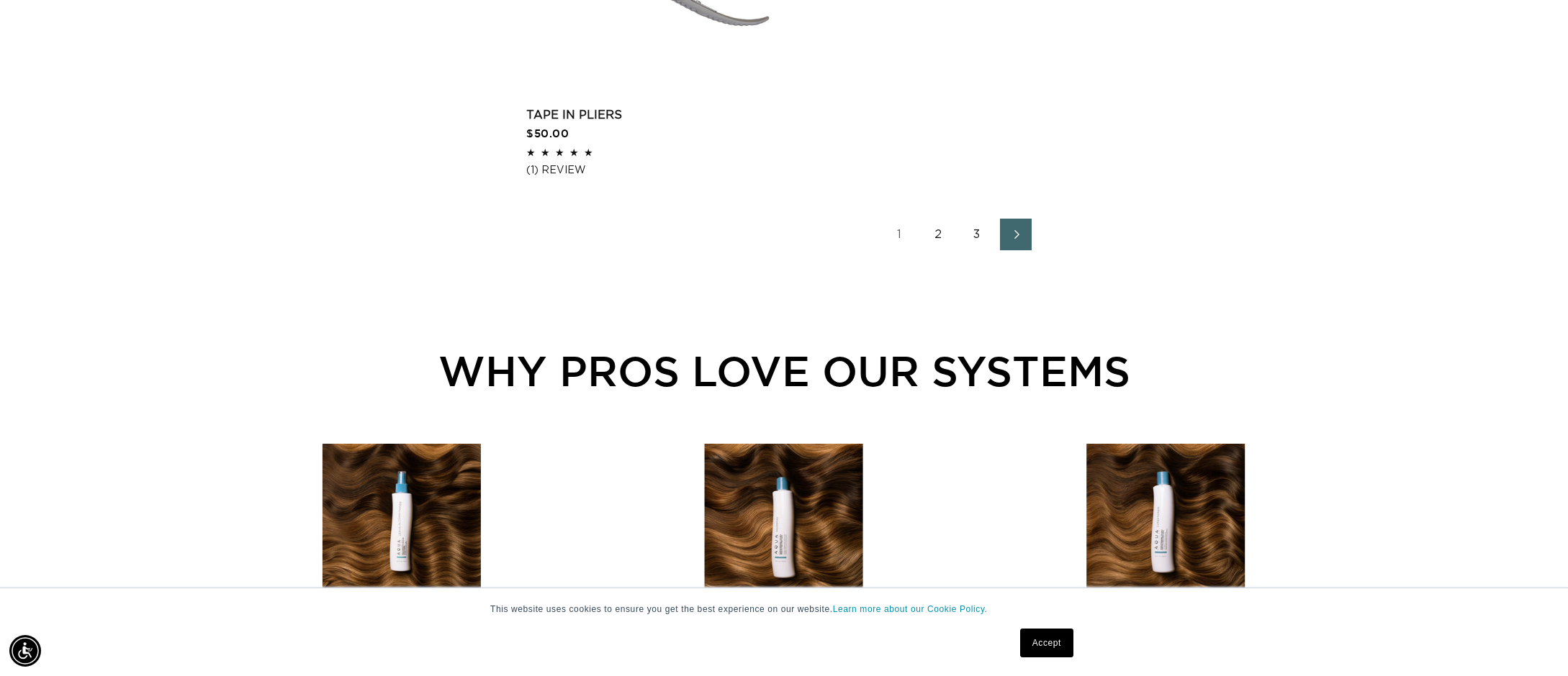
click at [931, 233] on link "2" at bounding box center [938, 235] width 32 height 32
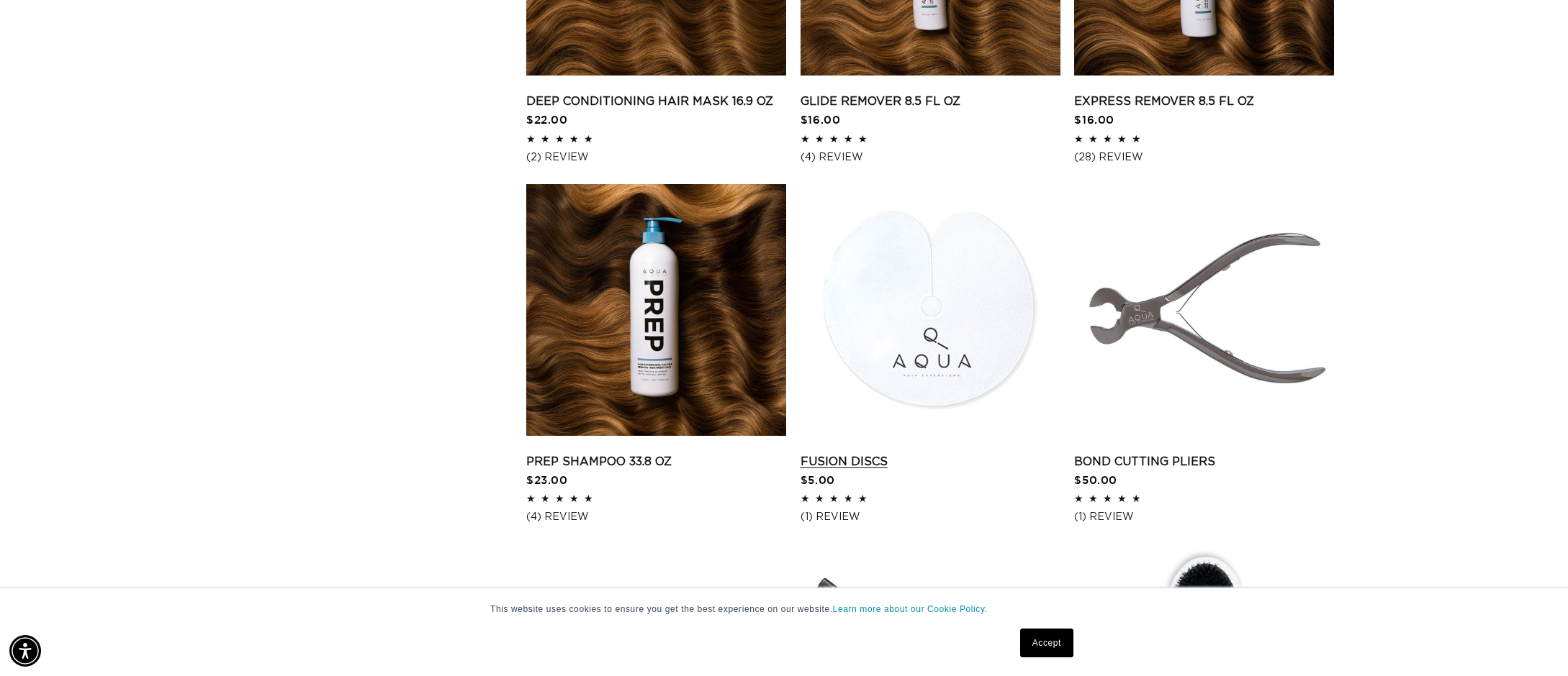
scroll to position [0, 2560]
click at [970, 453] on link "Fusion Discs" at bounding box center [931, 462] width 260 height 18
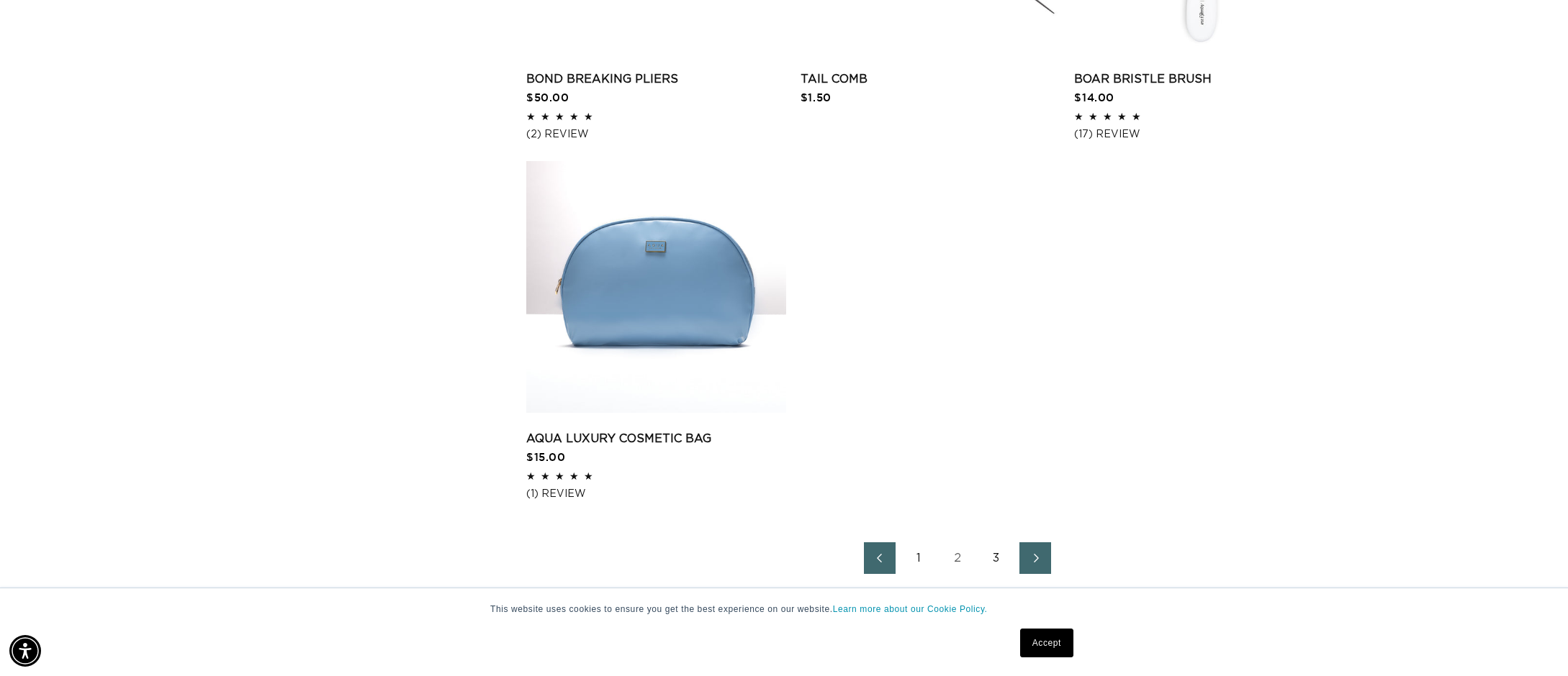
scroll to position [0, 0]
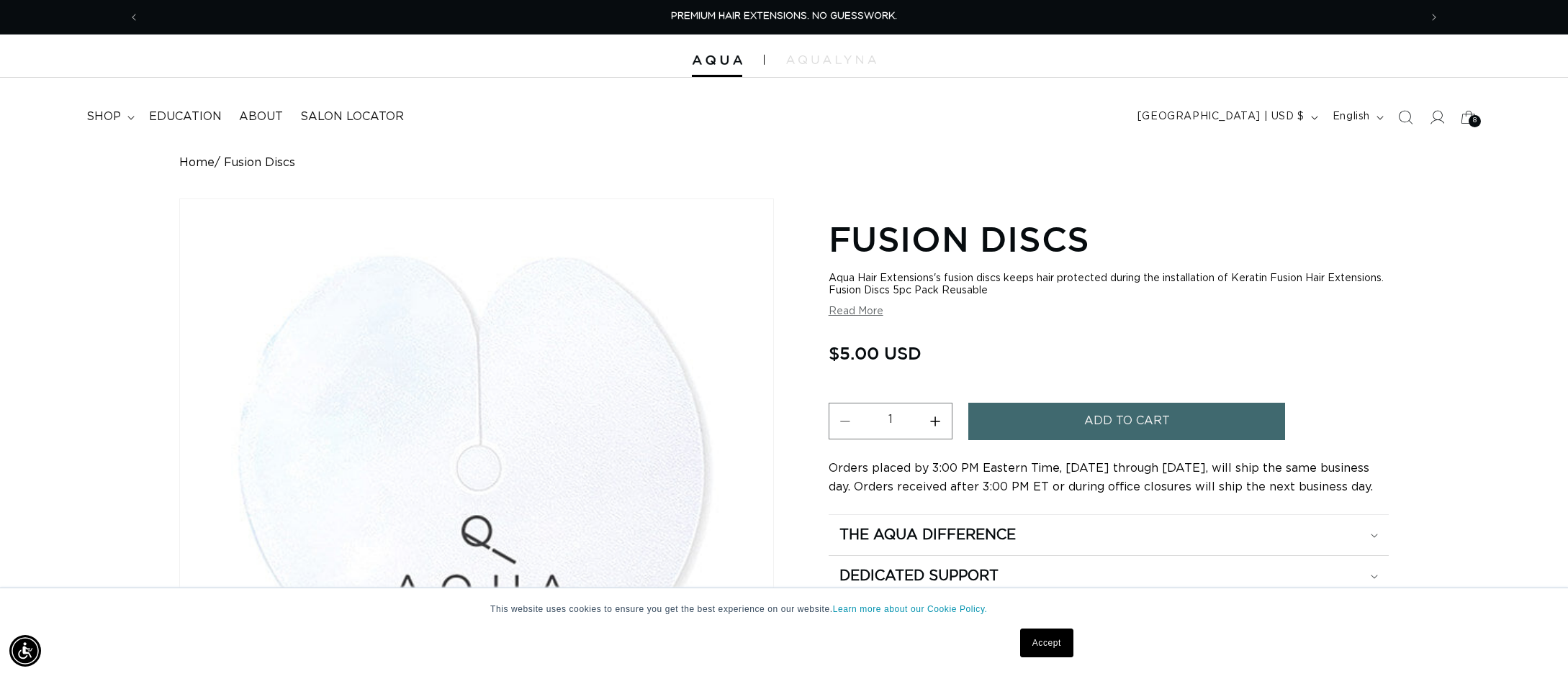
click at [933, 424] on button "Increase quantity for Fusion Discs" at bounding box center [935, 422] width 32 height 37
type input "2"
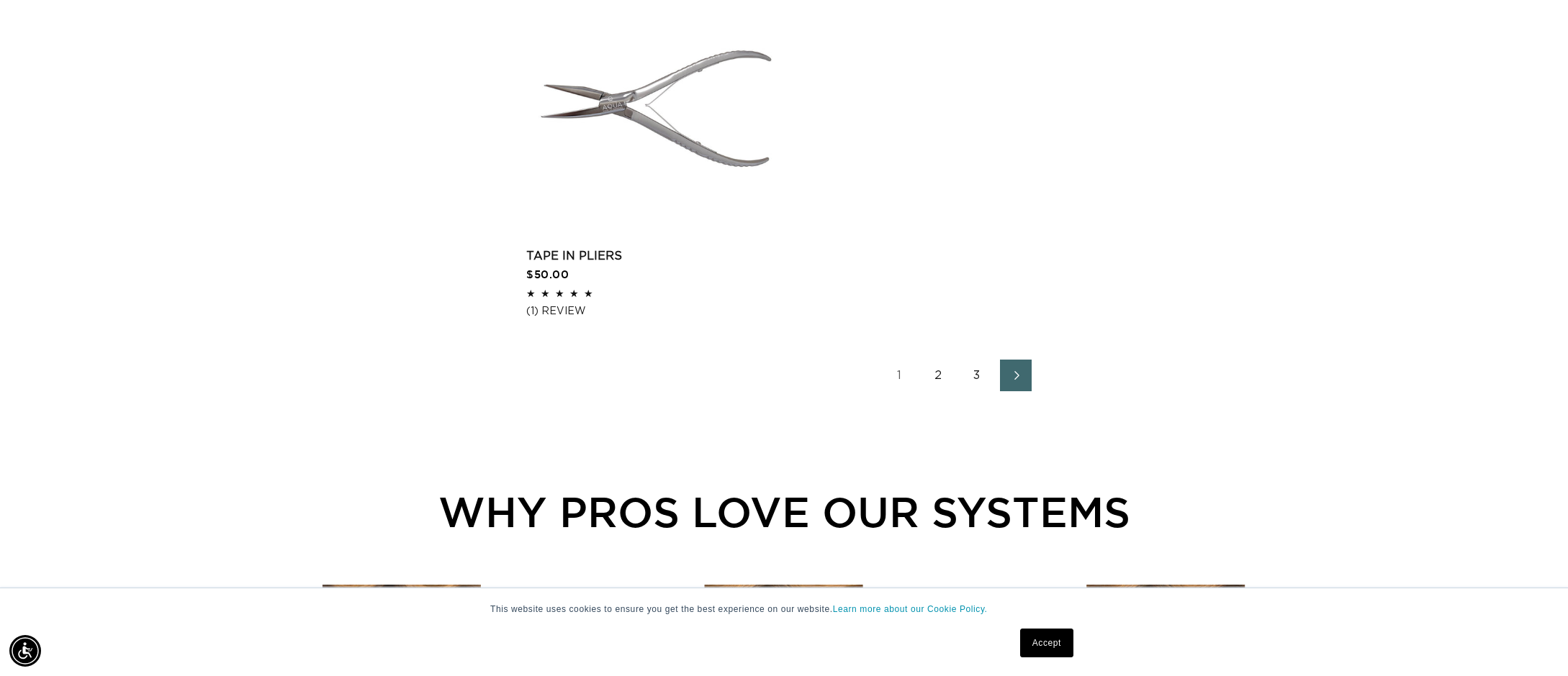
scroll to position [2436, 0]
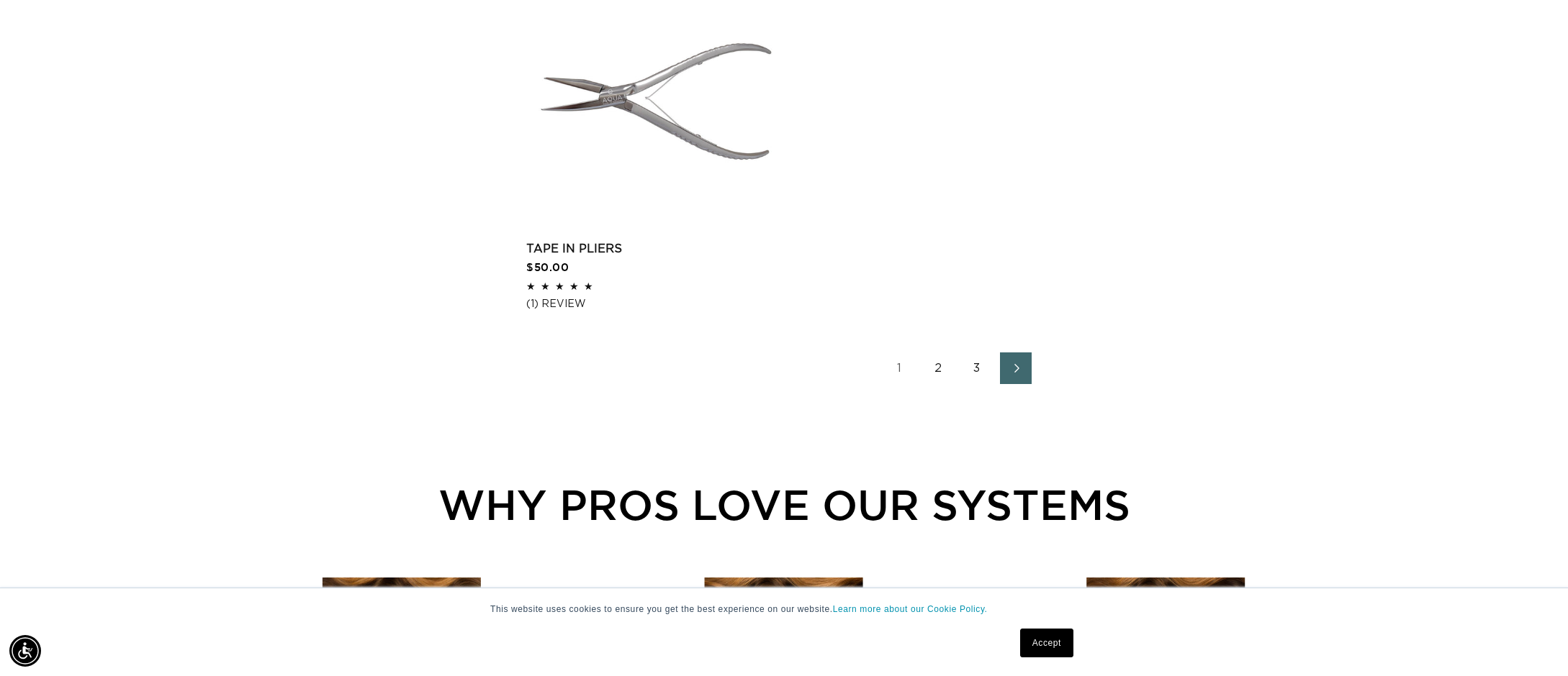
click at [940, 371] on link "2" at bounding box center [938, 368] width 32 height 32
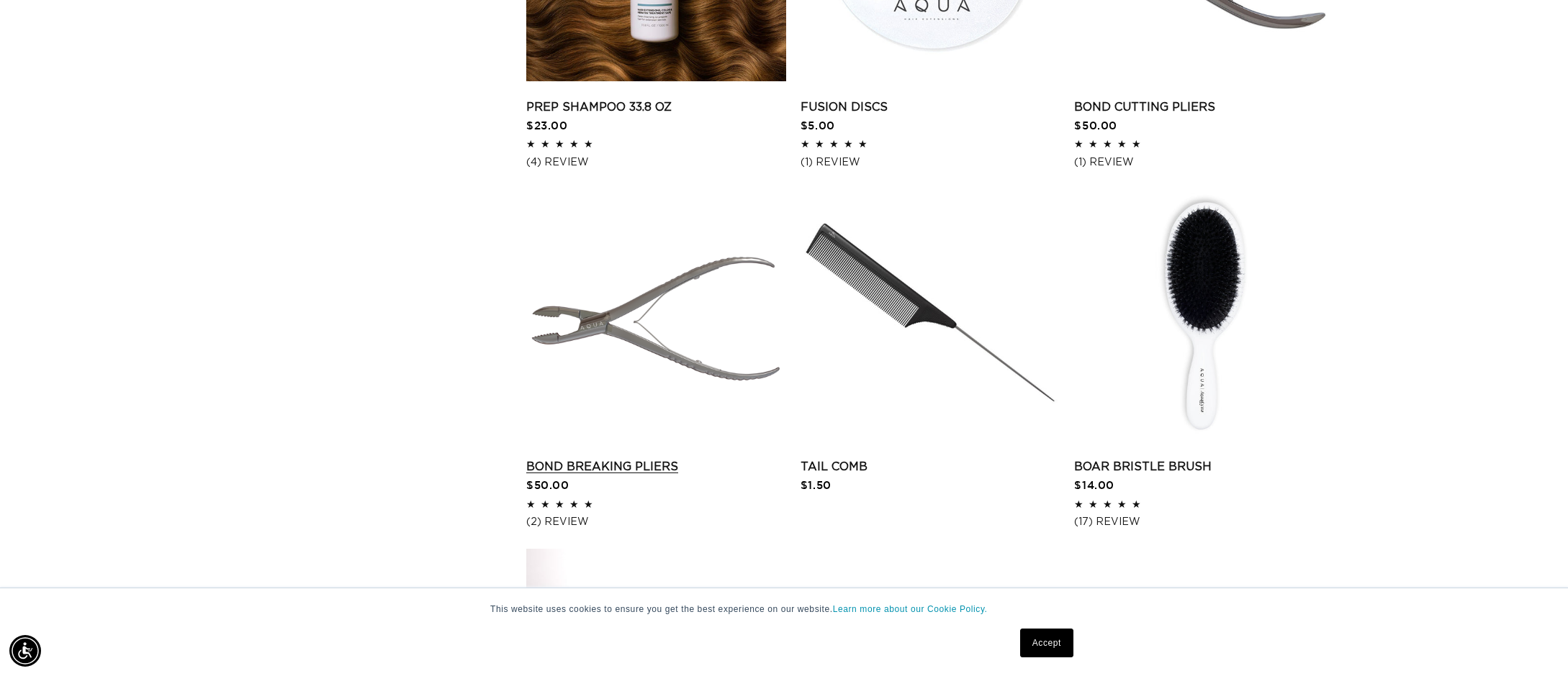
scroll to position [0, 2560]
click at [635, 458] on link "Bond Breaking Pliers" at bounding box center [656, 466] width 260 height 18
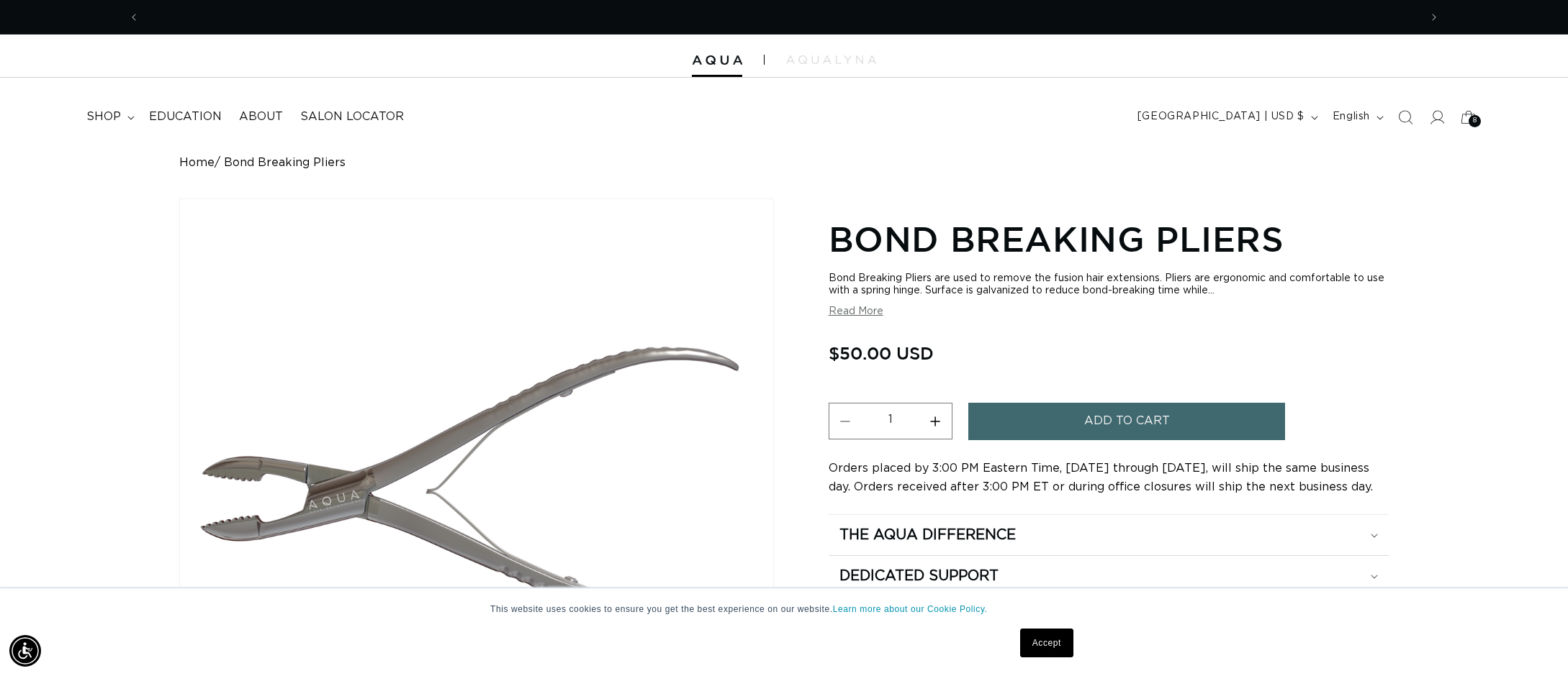
scroll to position [0, 1280]
click at [1468, 116] on icon at bounding box center [1468, 117] width 33 height 33
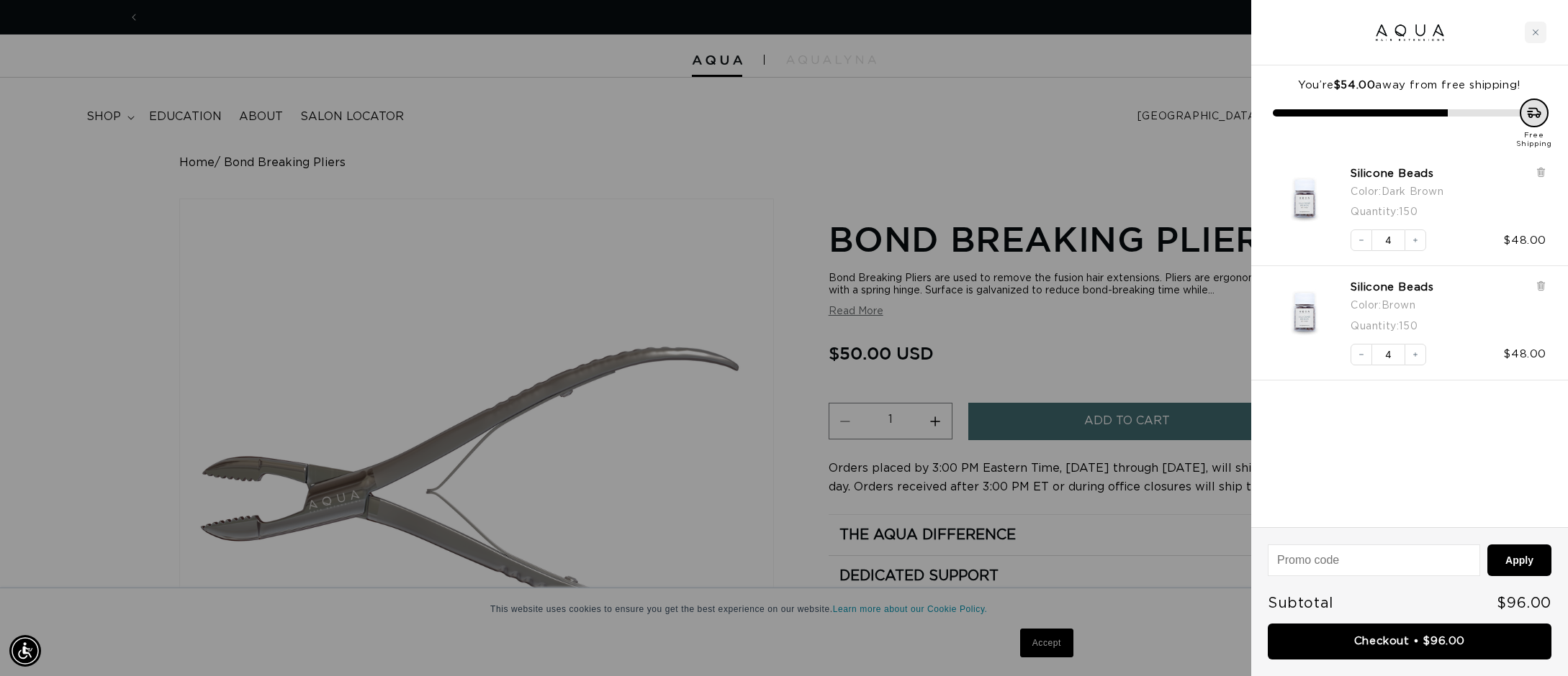
scroll to position [0, 2560]
click at [1081, 134] on div at bounding box center [784, 338] width 1568 height 676
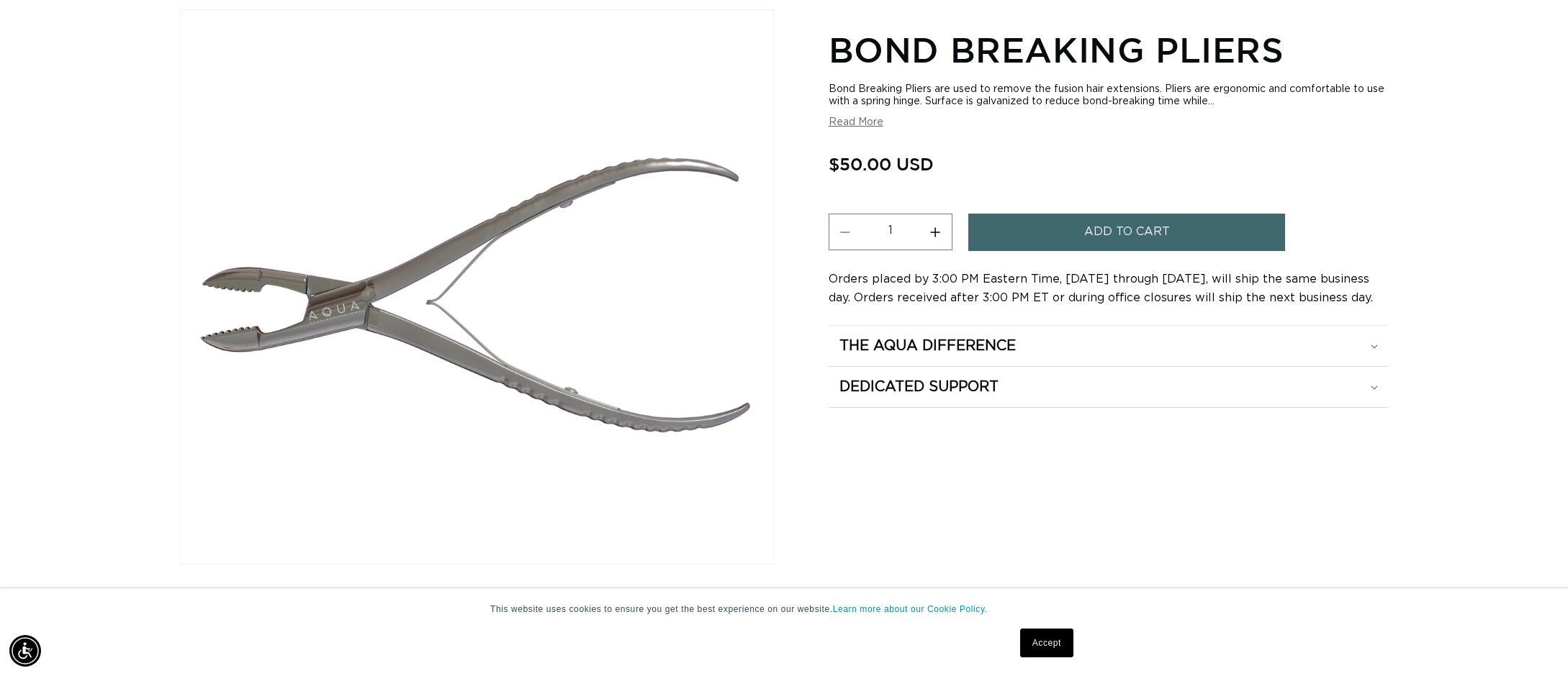
scroll to position [0, 0]
click at [1149, 236] on span "Add to cart" at bounding box center [1127, 232] width 85 height 37
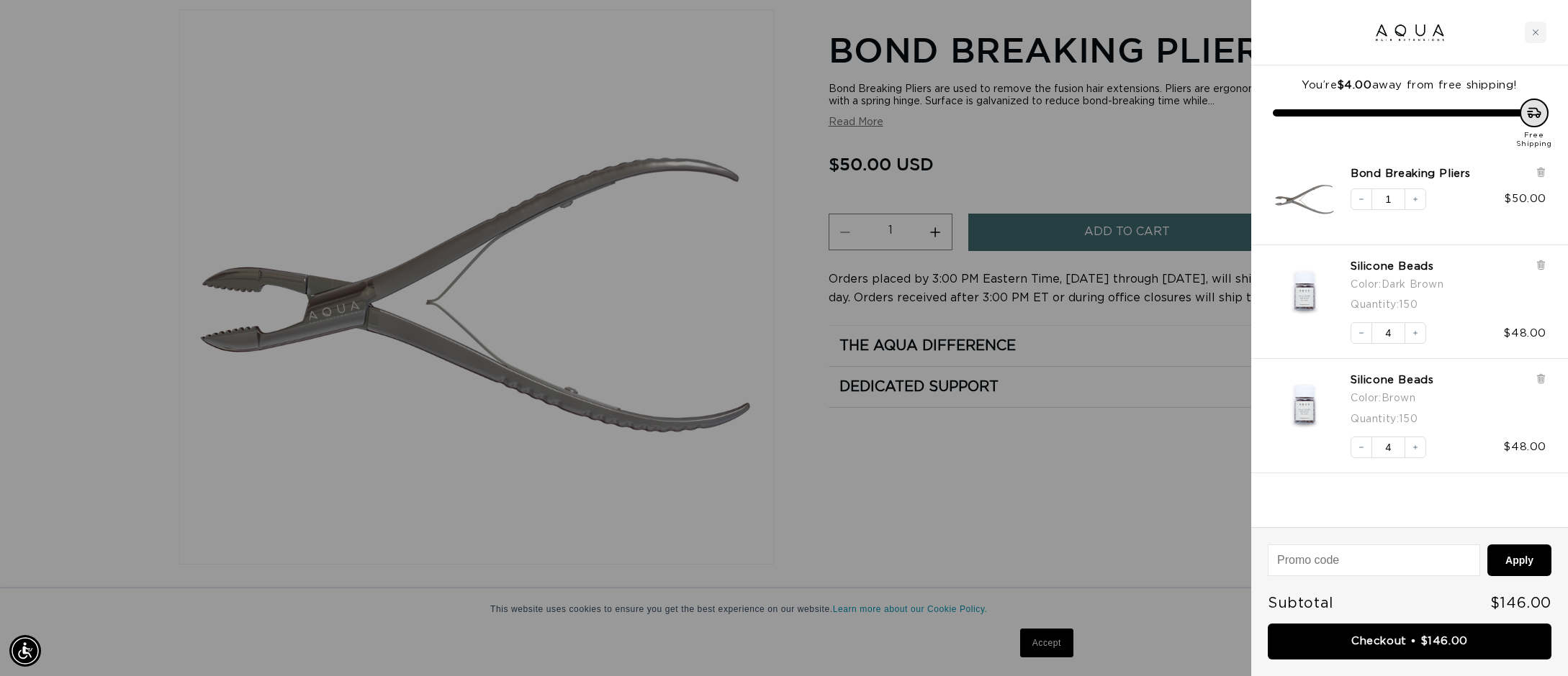
scroll to position [0, 1280]
drag, startPoint x: 512, startPoint y: 68, endPoint x: 504, endPoint y: 65, distance: 8.5
click at [516, 70] on div at bounding box center [784, 338] width 1568 height 676
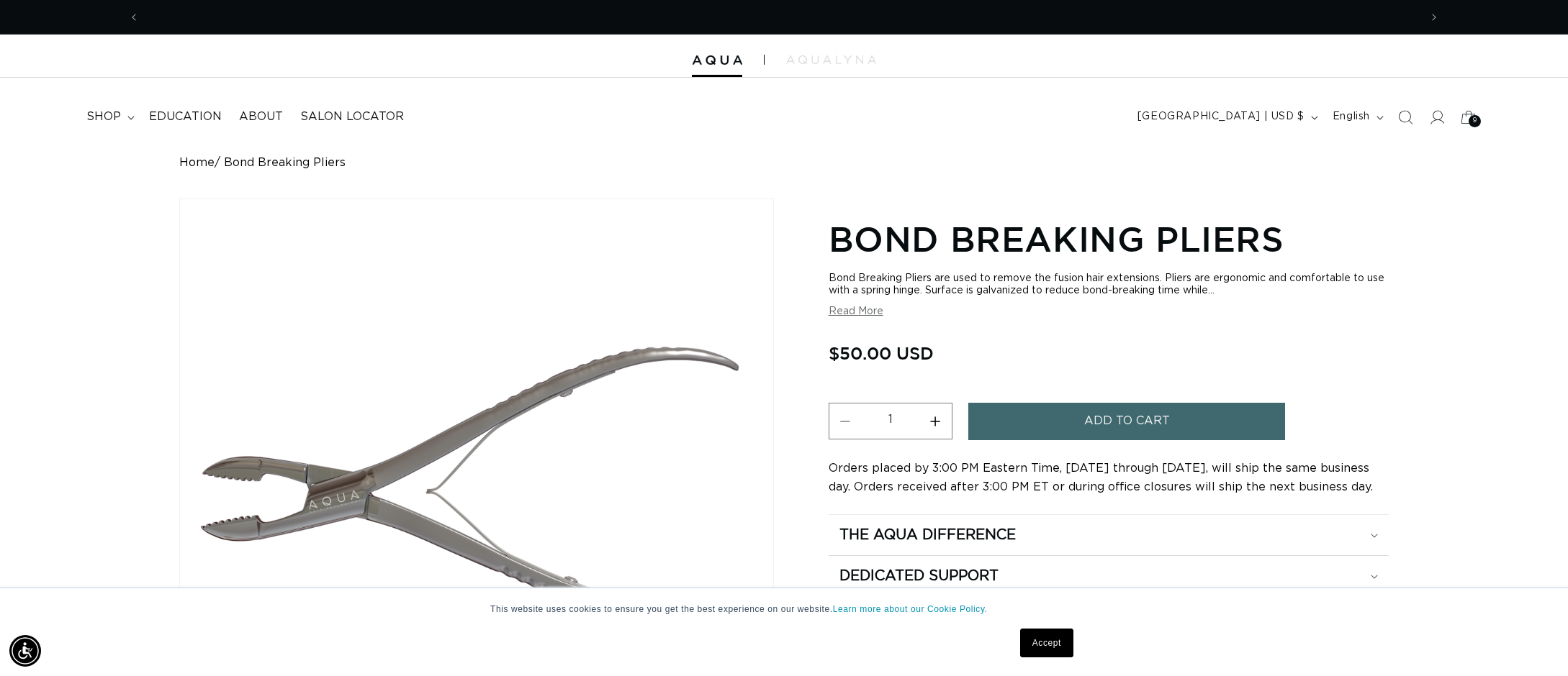
scroll to position [0, 0]
click at [98, 118] on span "shop" at bounding box center [103, 117] width 34 height 15
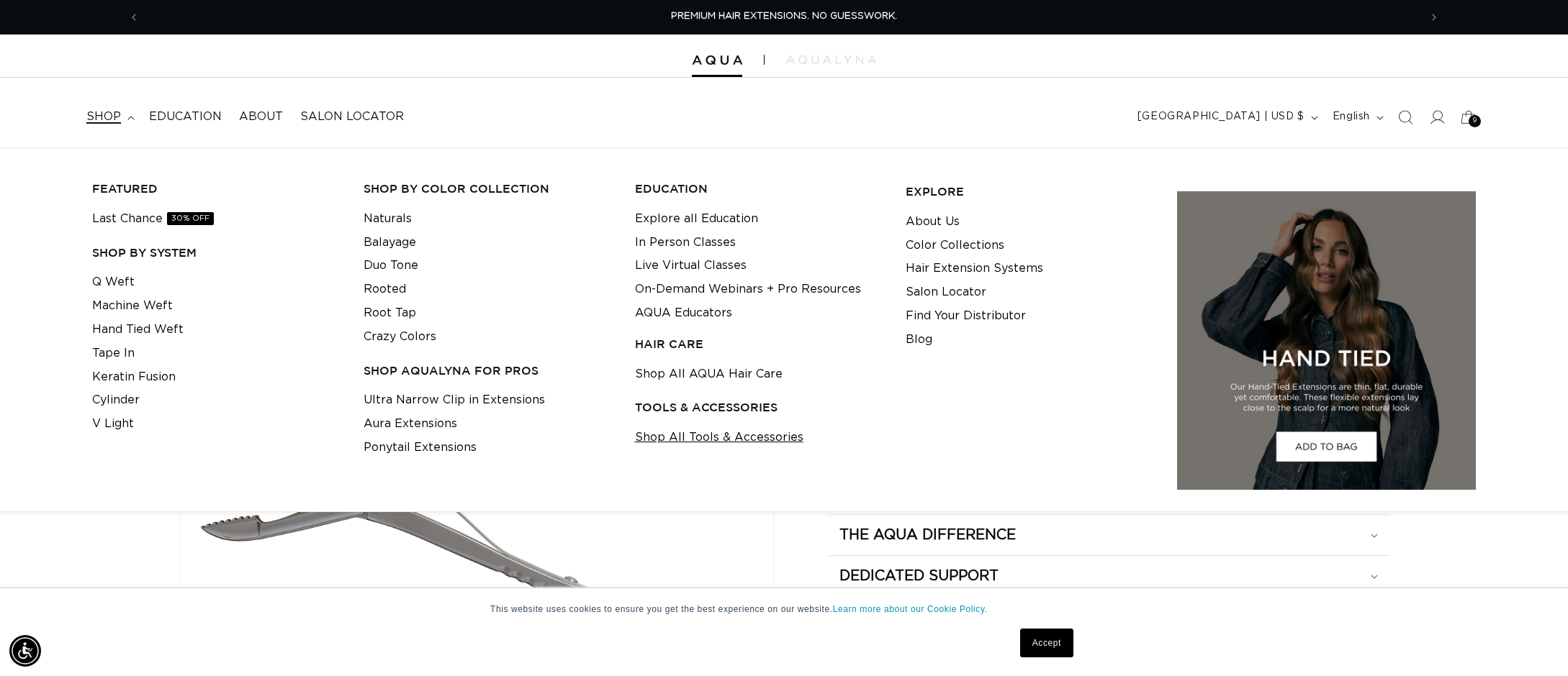
click at [699, 440] on link "Shop All Tools & Accessories" at bounding box center [719, 438] width 169 height 24
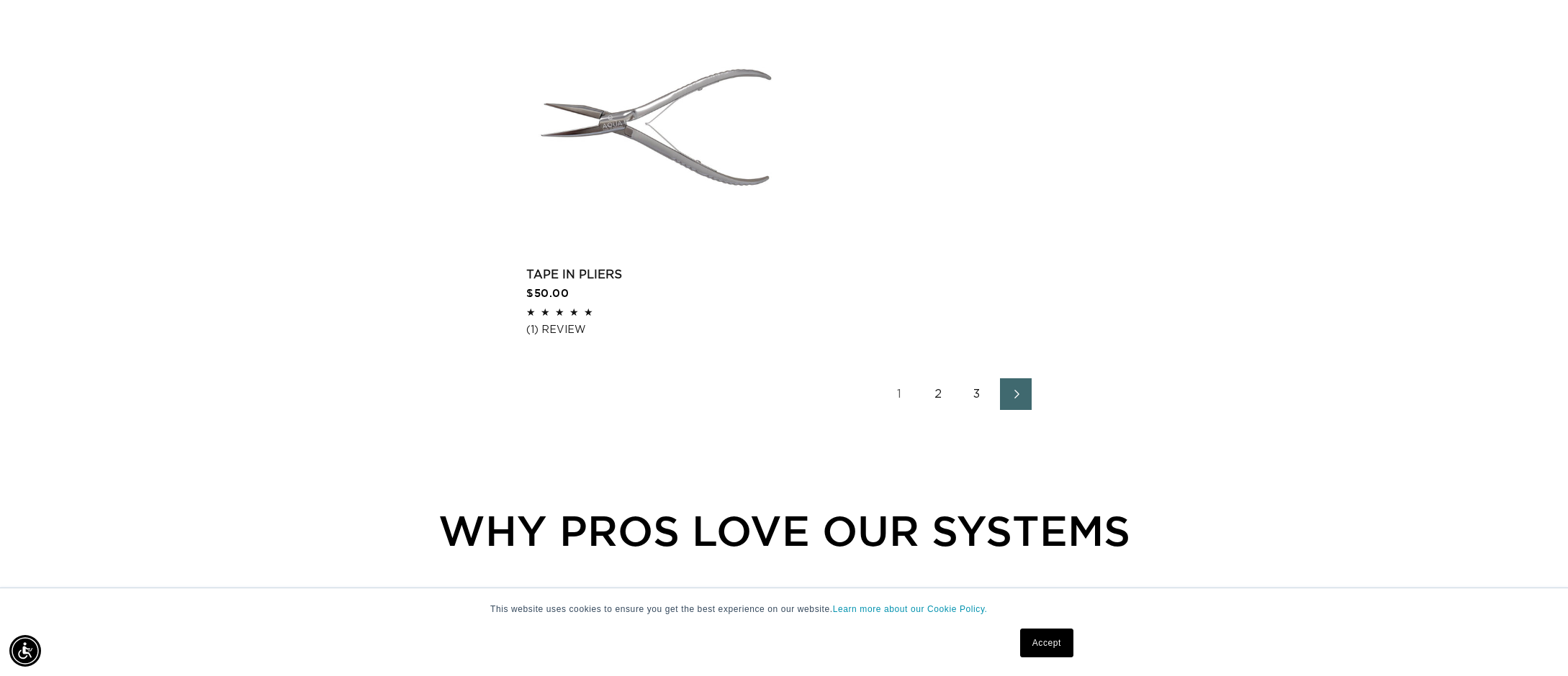
scroll to position [2416, 0]
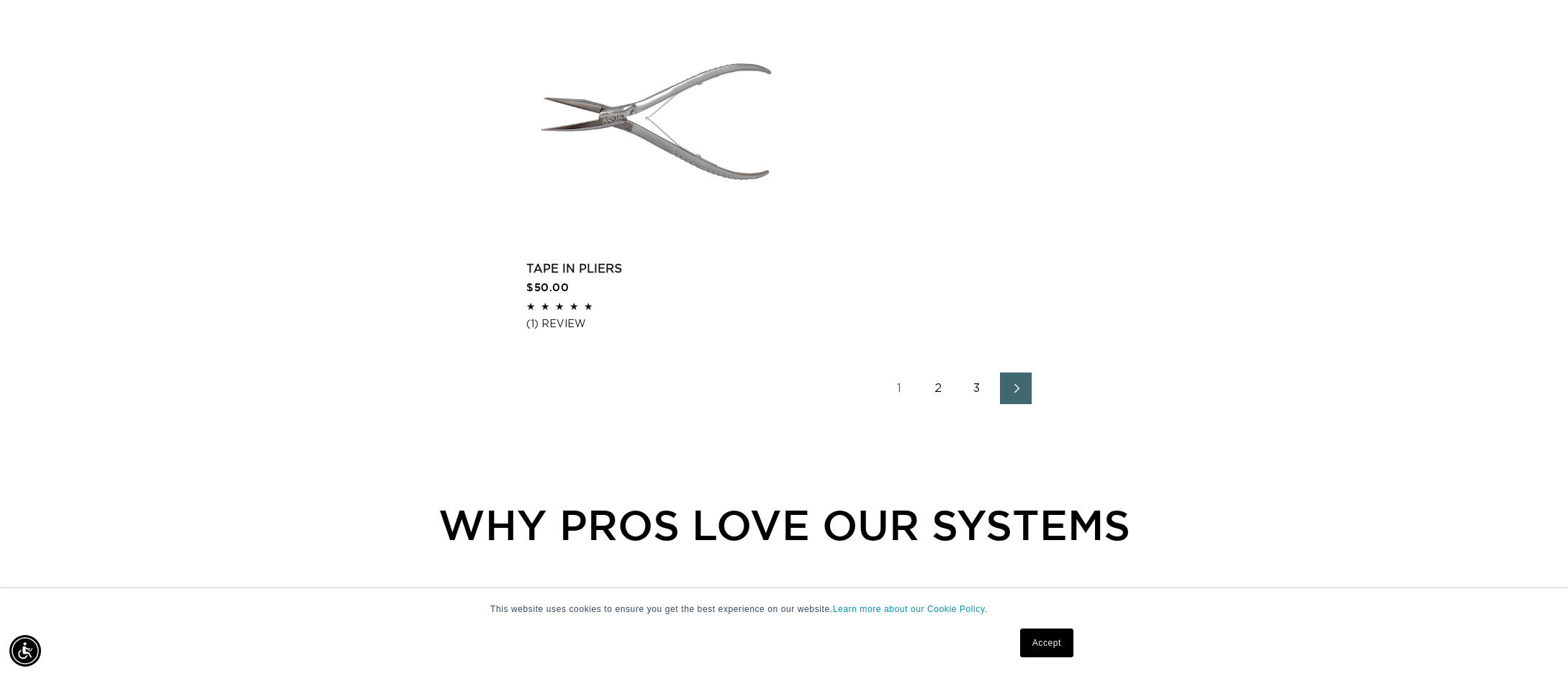
click at [1009, 396] on link "Next page" at bounding box center [1016, 389] width 32 height 32
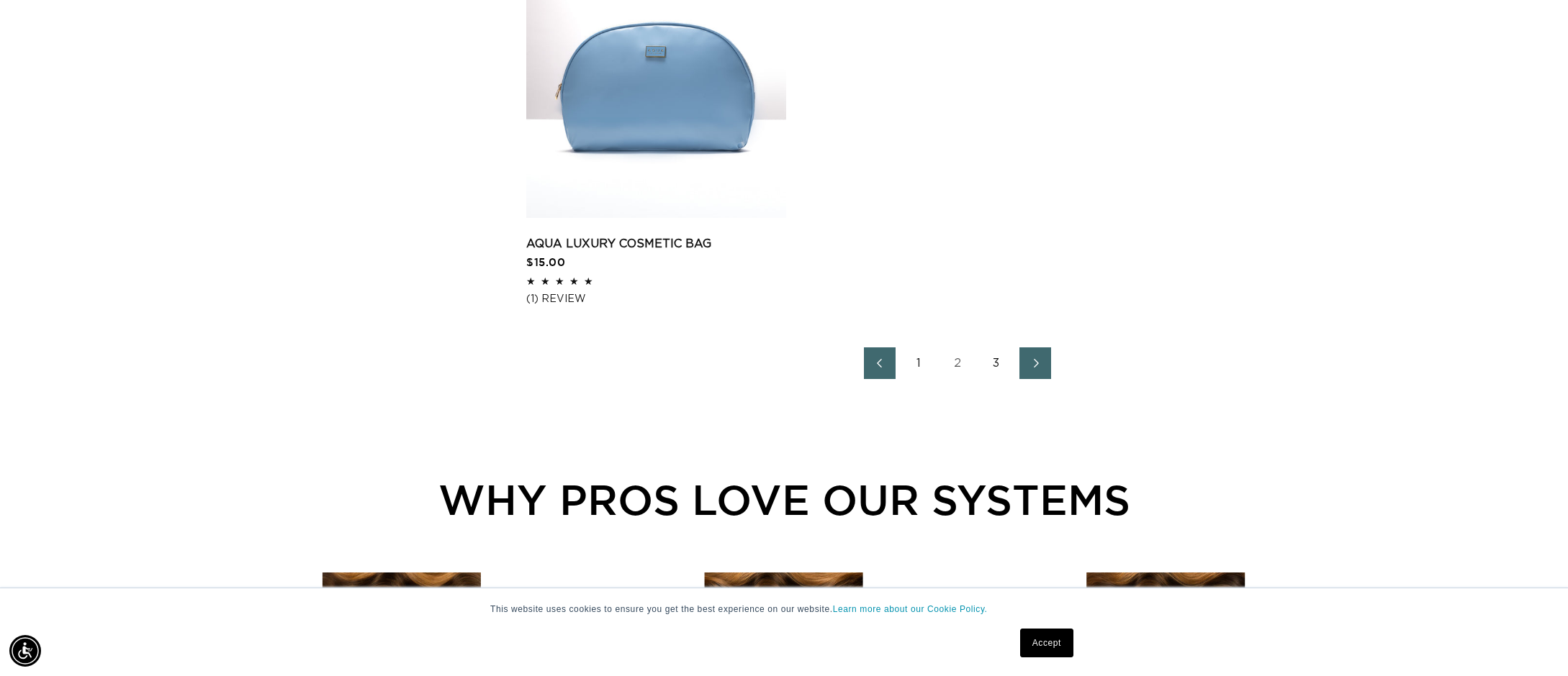
scroll to position [2426, 0]
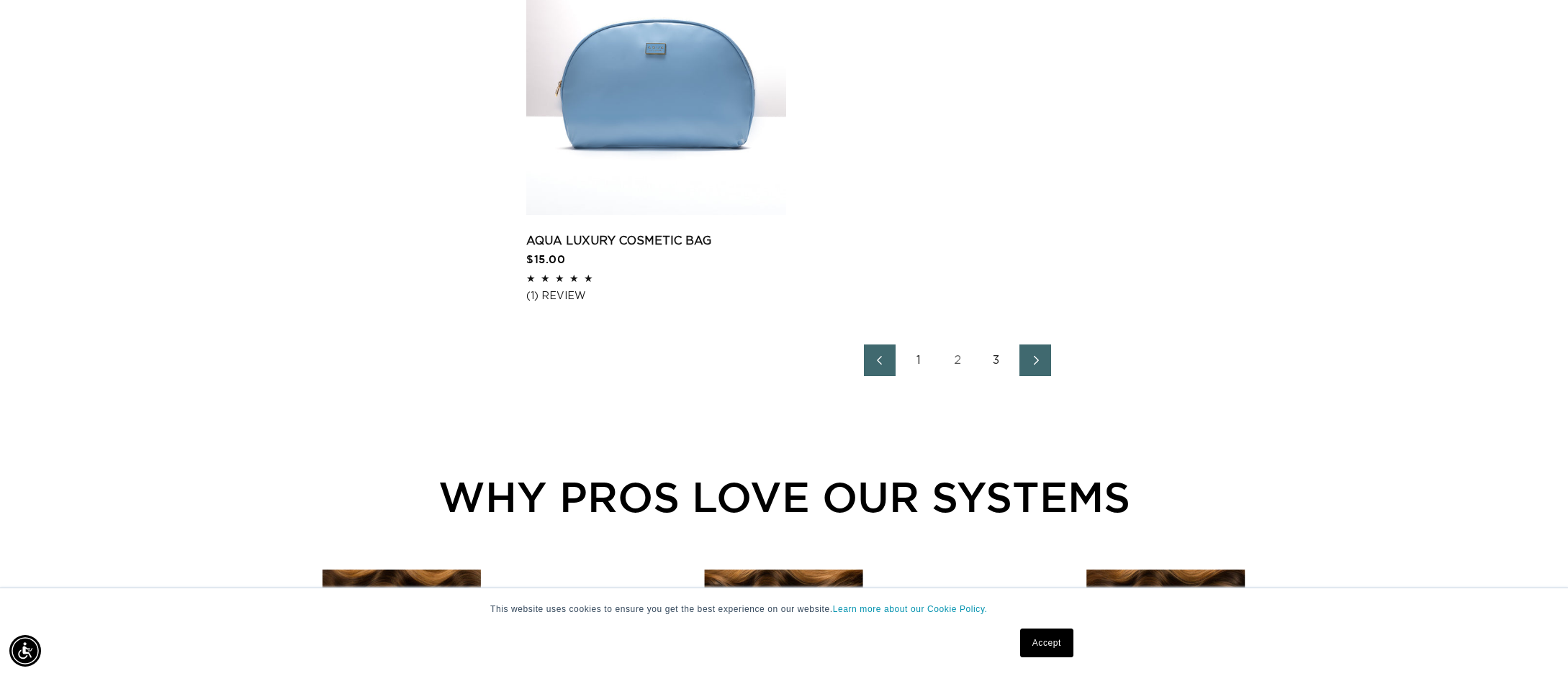
click at [1036, 370] on link "Next page" at bounding box center [1035, 361] width 32 height 32
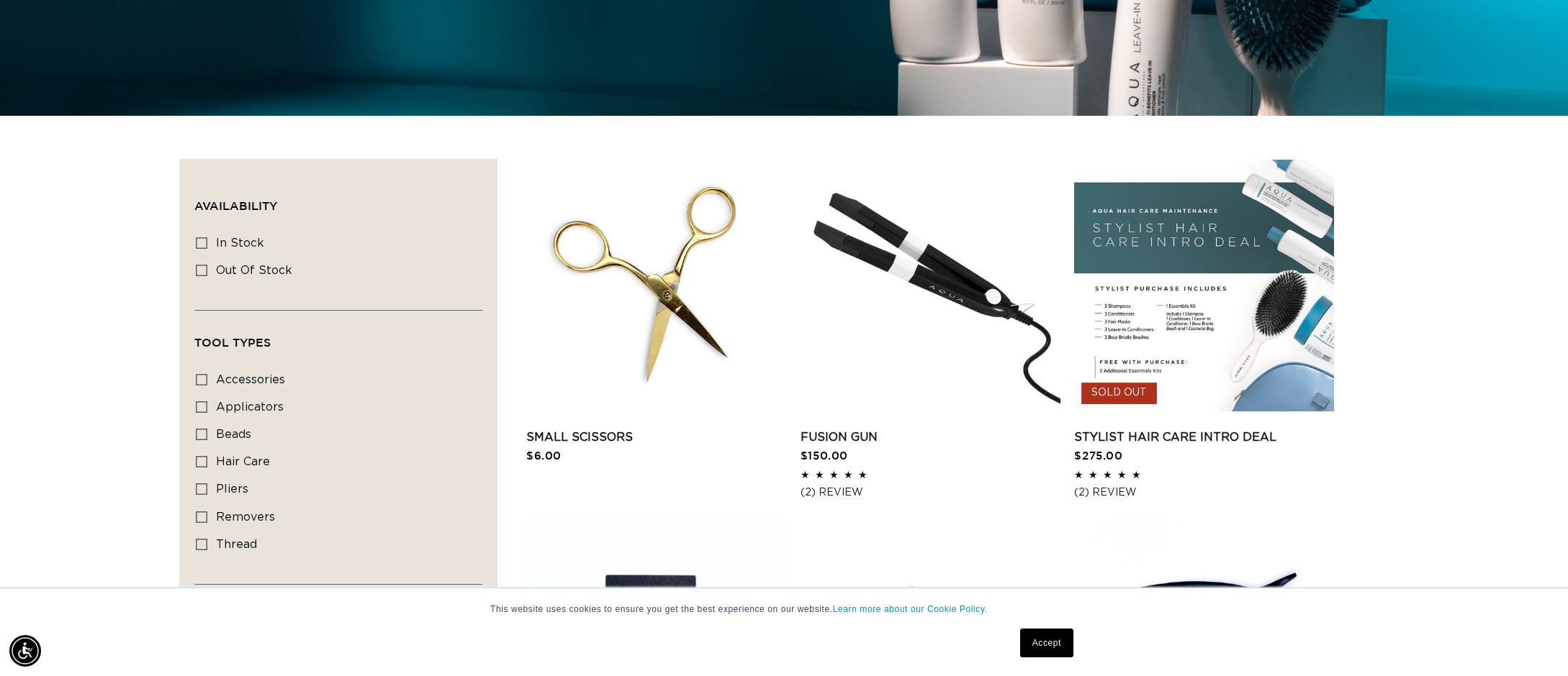
scroll to position [415, 0]
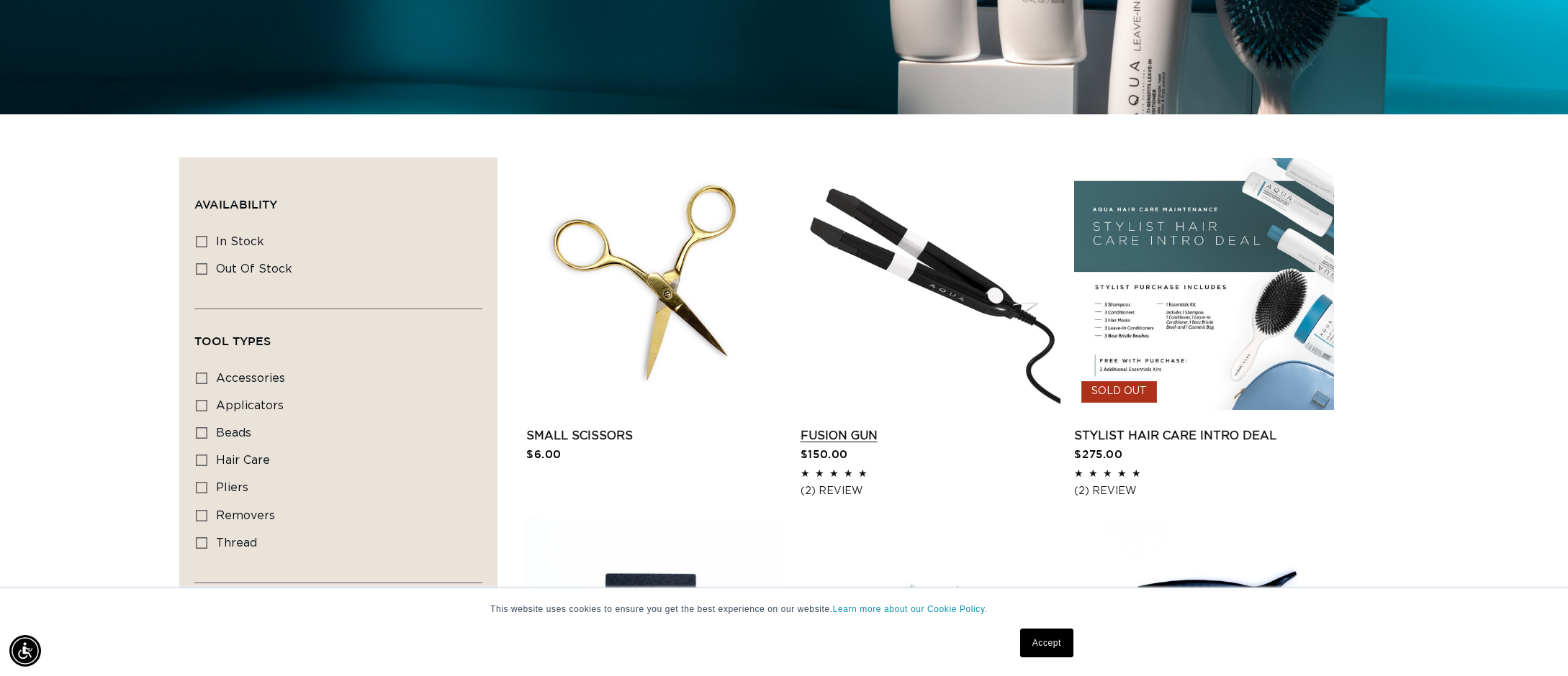
click at [923, 427] on link "Fusion Gun" at bounding box center [931, 436] width 260 height 18
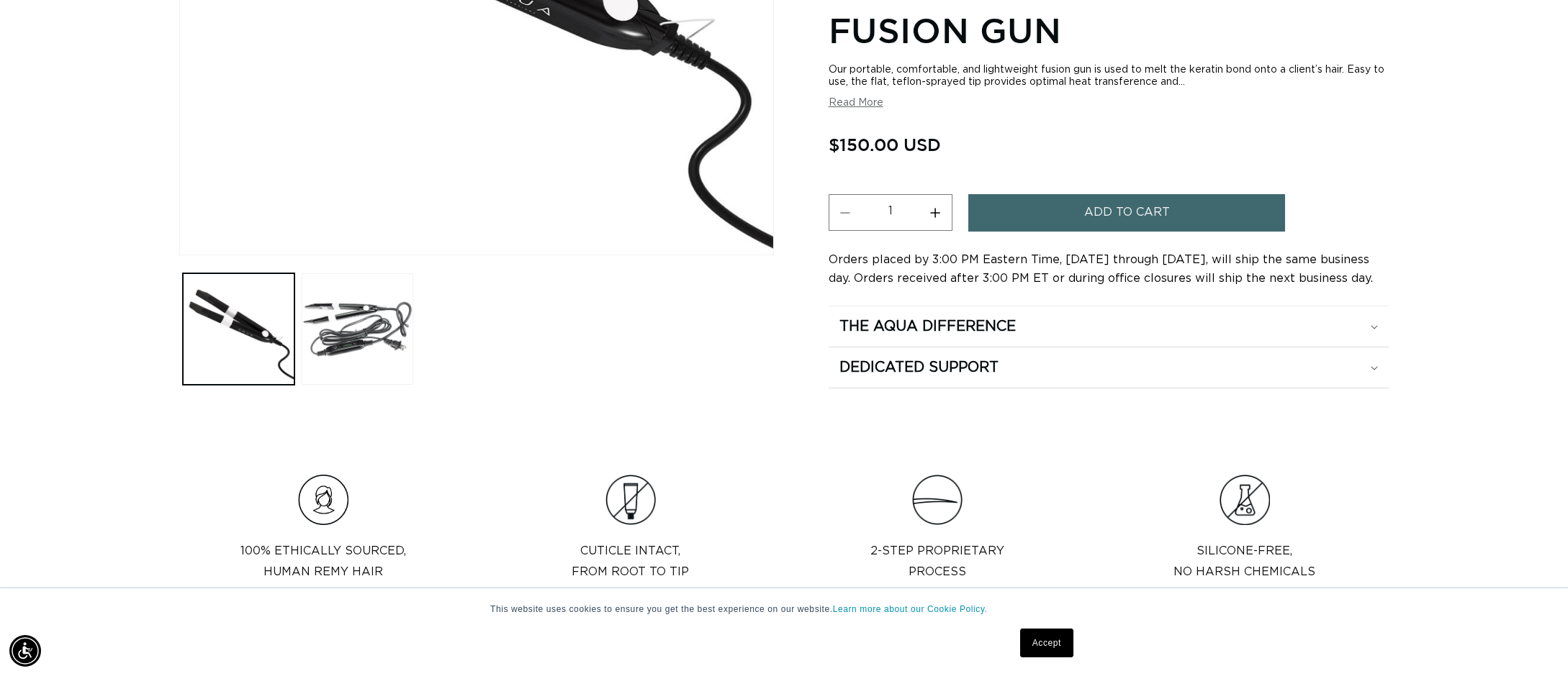
scroll to position [0, 2560]
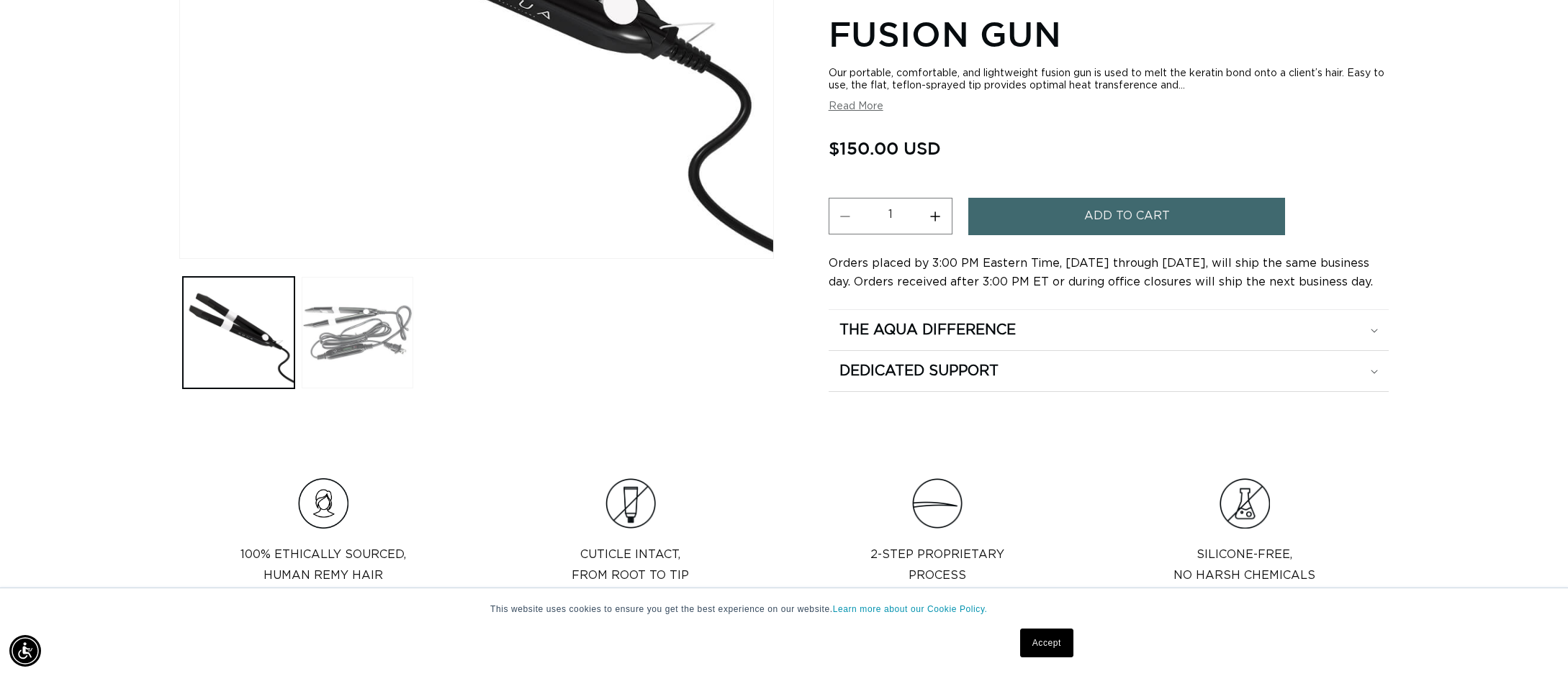
click at [368, 334] on button "Load image 2 in gallery view" at bounding box center [357, 333] width 111 height 111
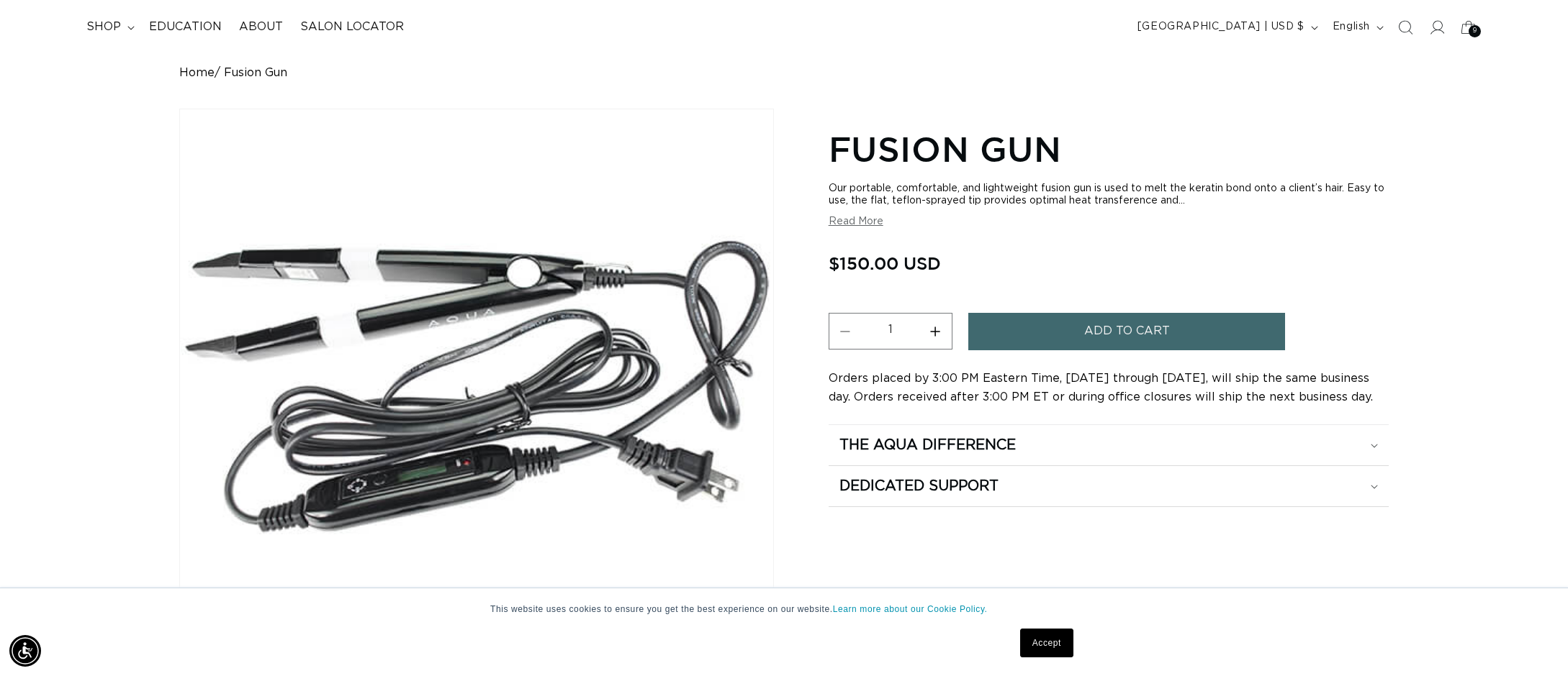
scroll to position [0, 1280]
